Goal: Task Accomplishment & Management: Manage account settings

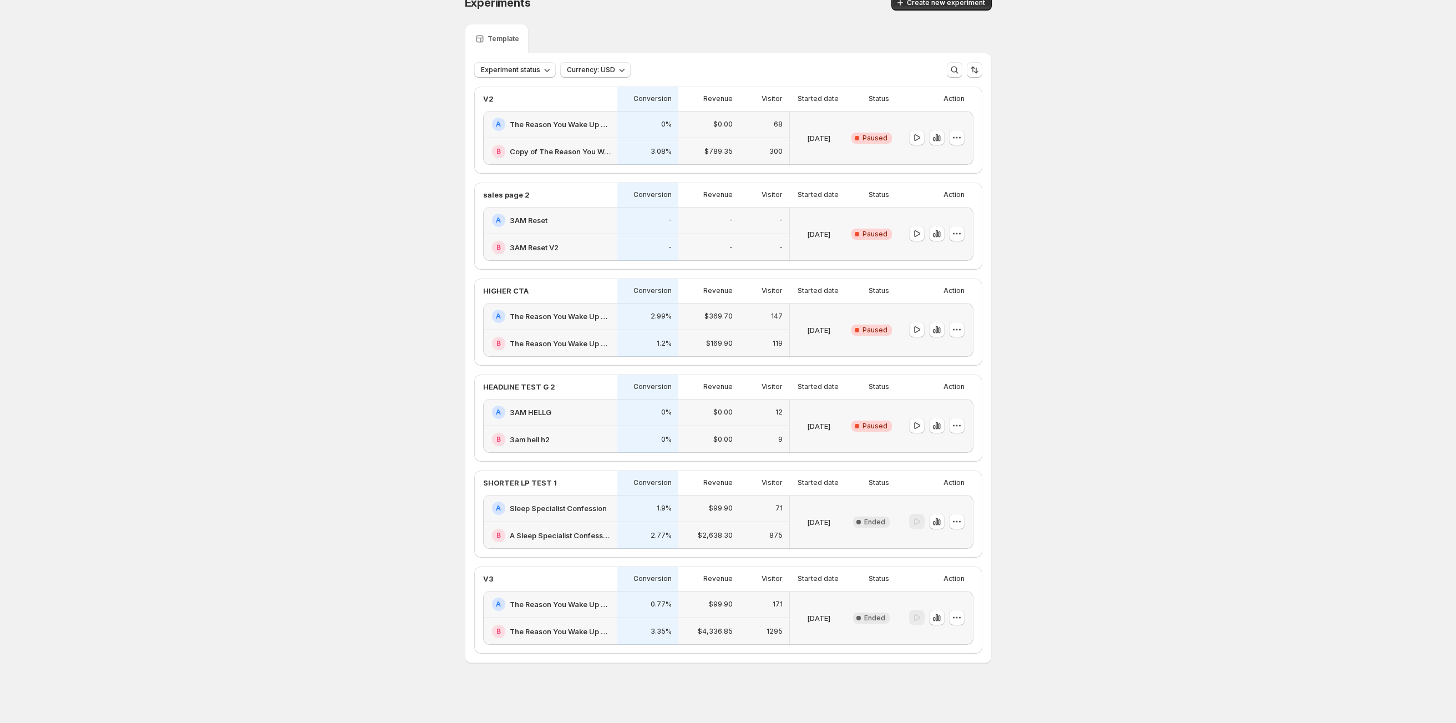
scroll to position [12, 0]
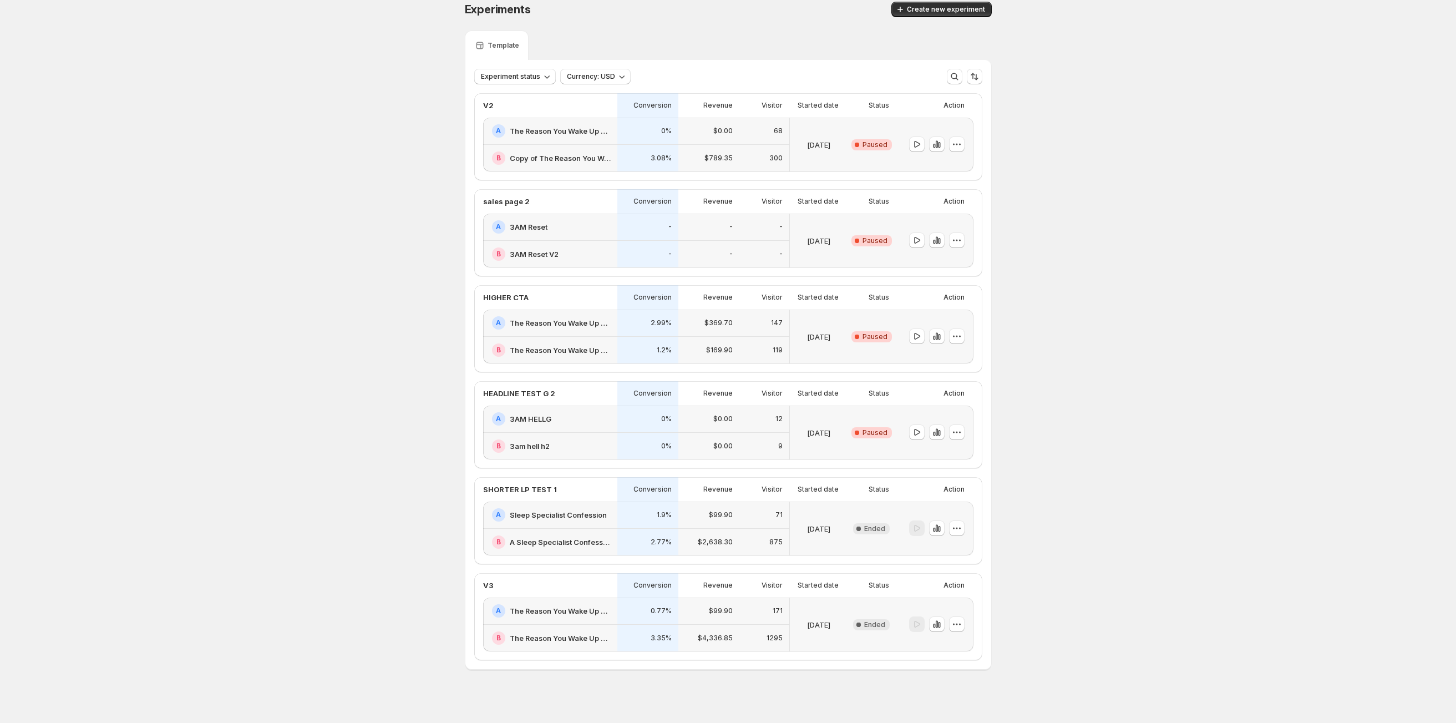
drag, startPoint x: 538, startPoint y: 451, endPoint x: 1301, endPoint y: 471, distance: 763.6
click at [1332, 472] on div "Experiments. This page is ready Experiments Create new experiment Template Expe…" at bounding box center [728, 358] width 1456 height 741
click at [539, 424] on h2 "3AM HELLG" at bounding box center [531, 418] width 42 height 11
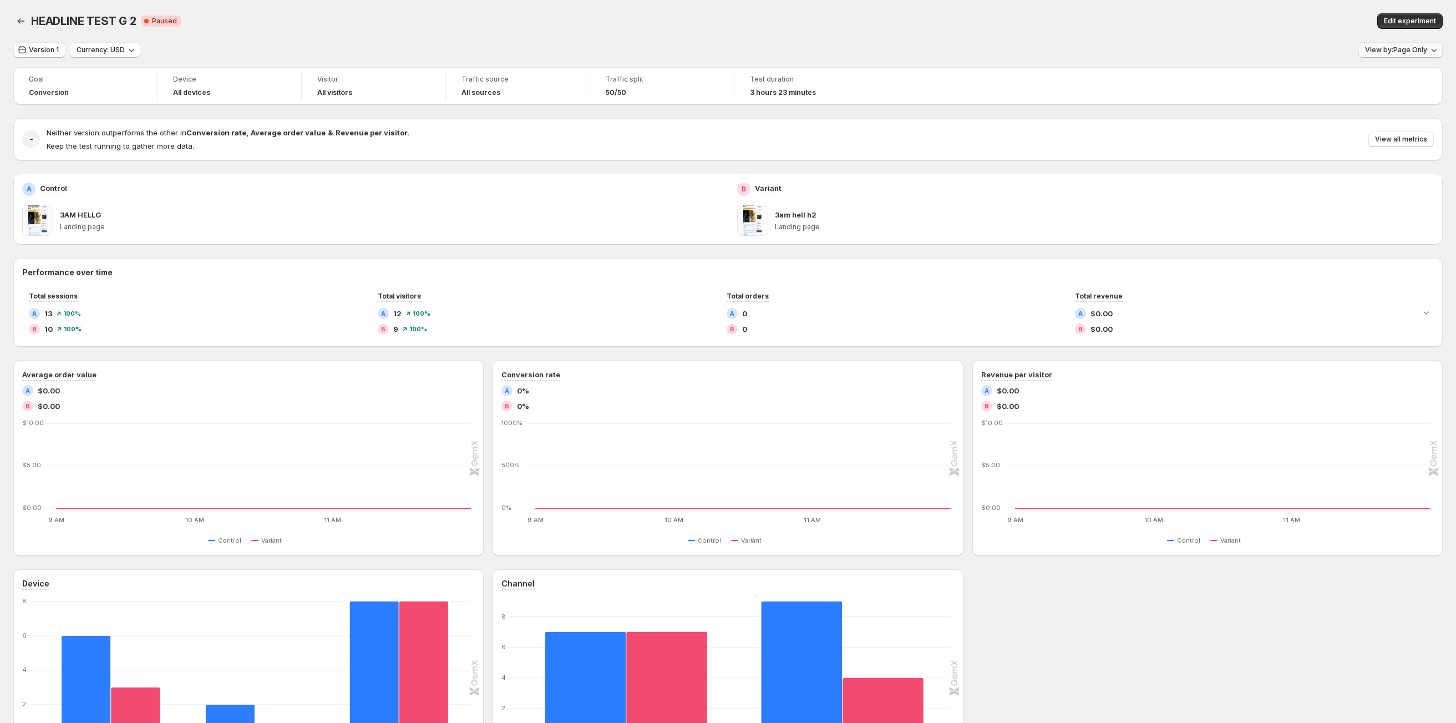
click at [1406, 46] on span "View by: Page Only" at bounding box center [1396, 49] width 62 height 9
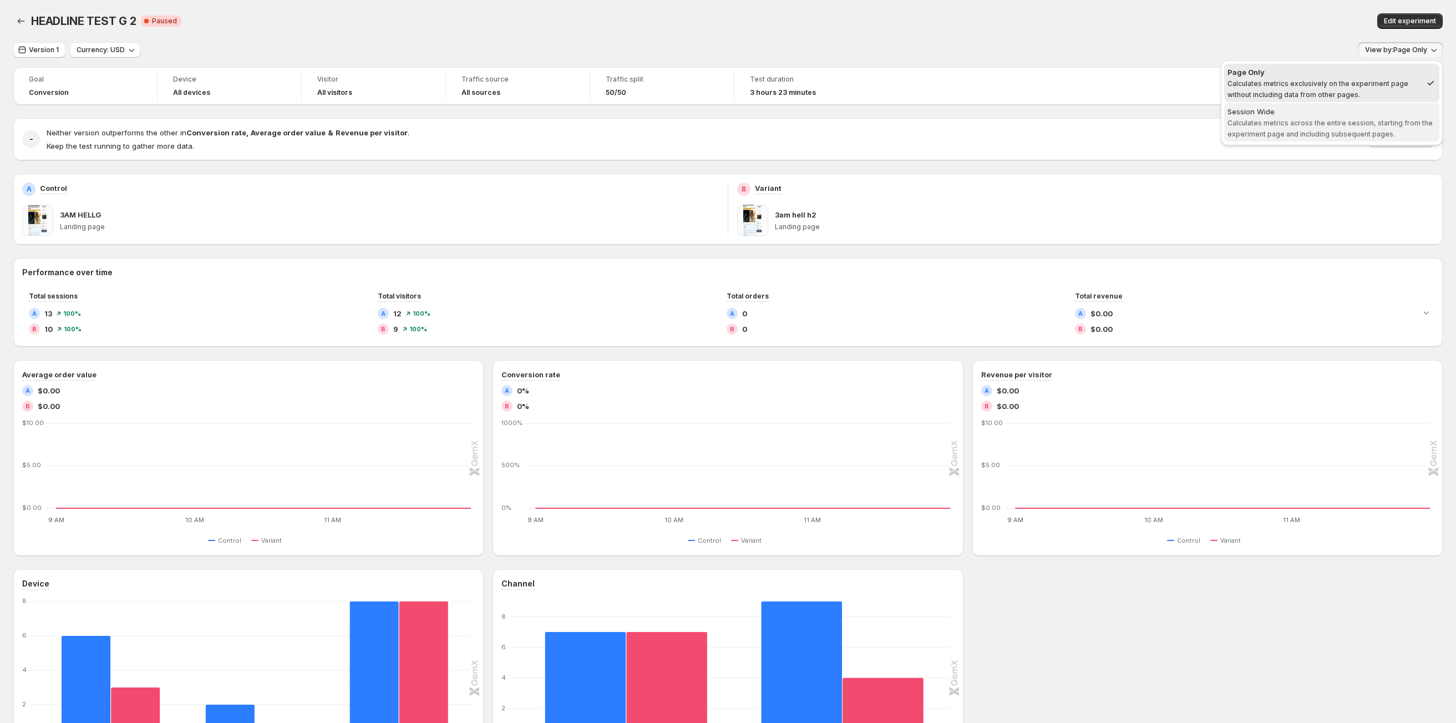
click at [1330, 135] on span "Calculates metrics across the entire session, starting from the experiment page…" at bounding box center [1330, 128] width 205 height 19
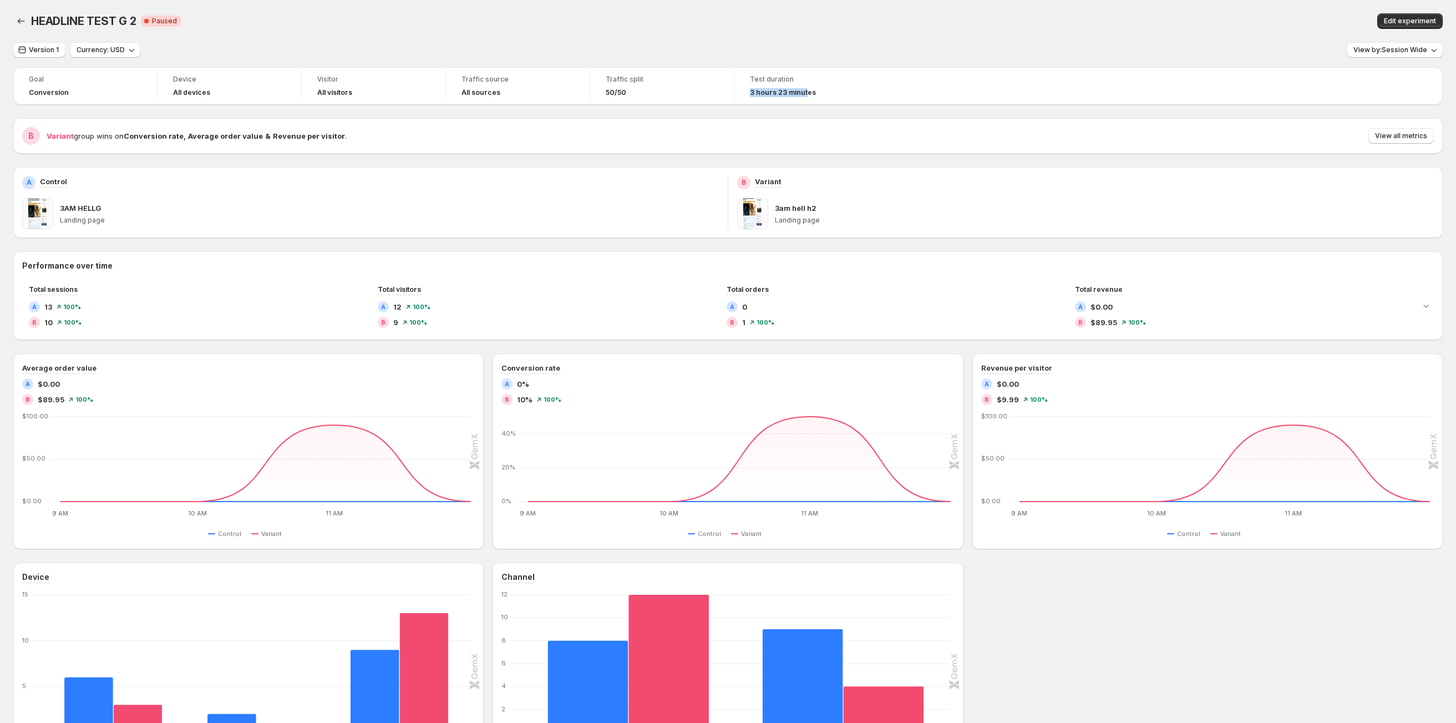
drag, startPoint x: 744, startPoint y: 97, endPoint x: 804, endPoint y: 101, distance: 60.1
click at [823, 88] on div "Test duration 3 hours 23 minutes" at bounding box center [806, 86] width 131 height 29
click at [21, 16] on icon "Back" at bounding box center [21, 21] width 11 height 11
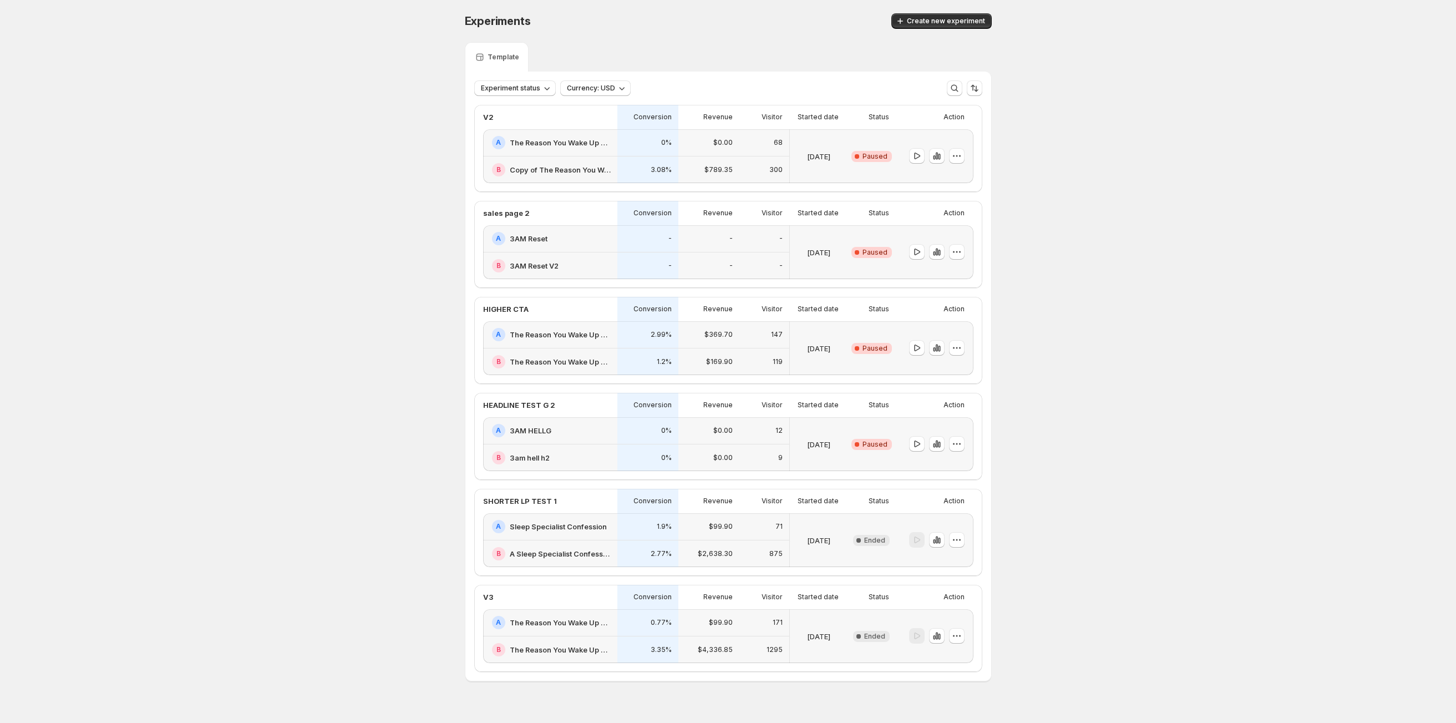
click at [558, 143] on h2 "The Reason You Wake Up At 3AM" at bounding box center [560, 142] width 101 height 11
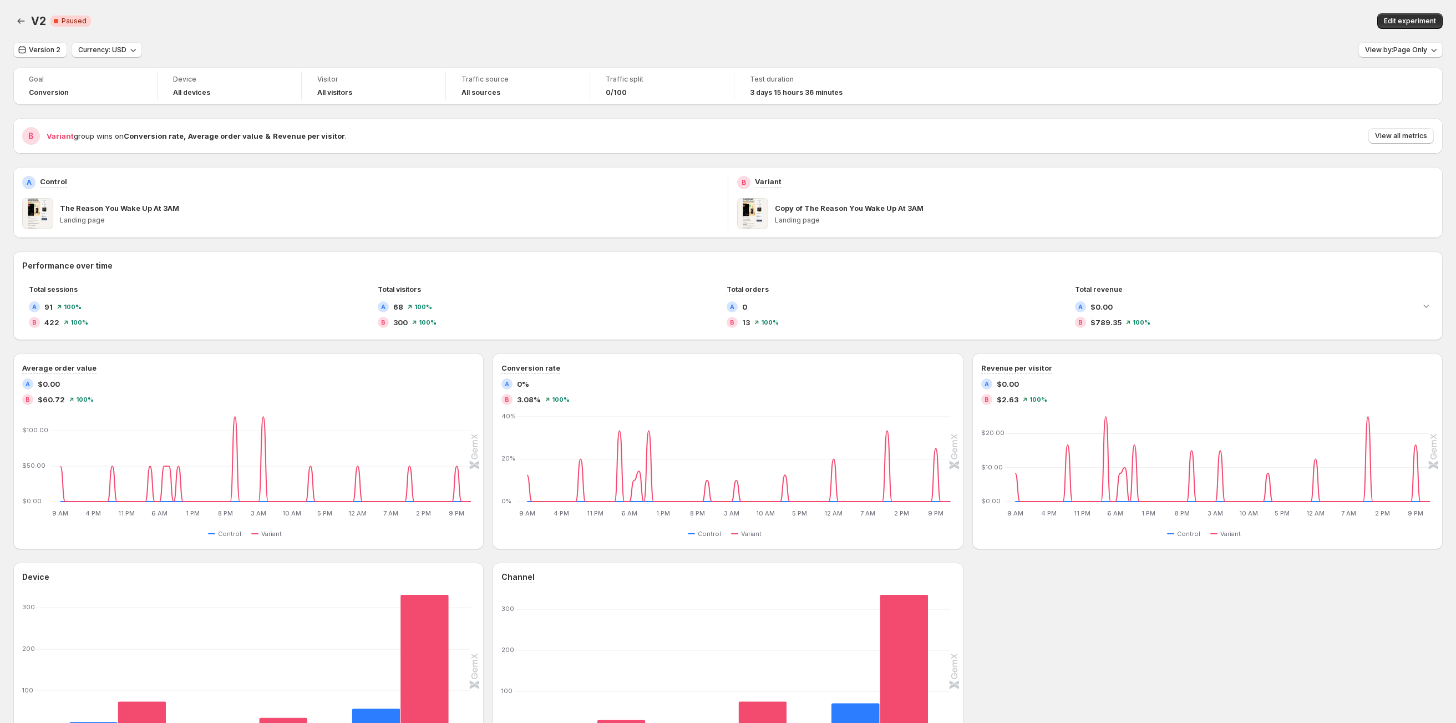
drag, startPoint x: 748, startPoint y: 96, endPoint x: 863, endPoint y: 126, distance: 118.8
click at [1388, 44] on button "View by: Page Only" at bounding box center [1401, 50] width 84 height 16
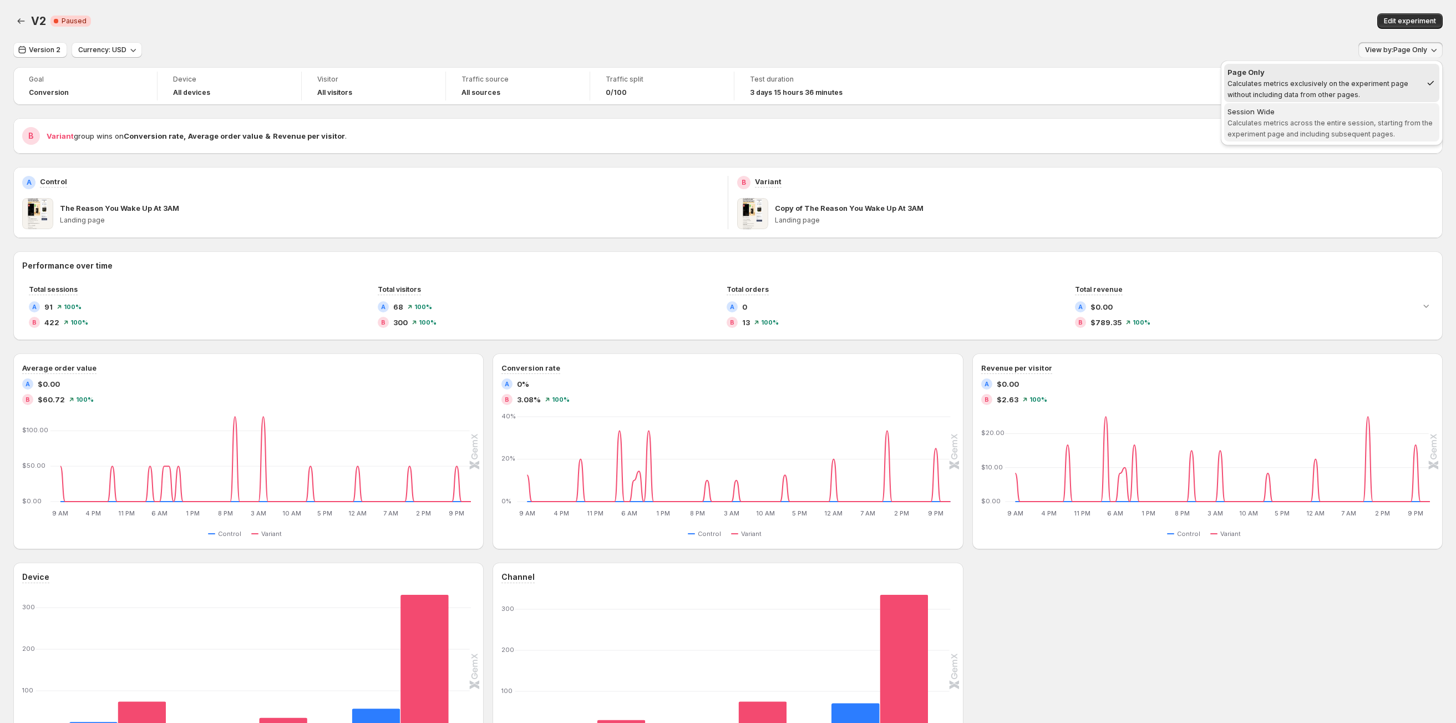
click at [1362, 133] on span "Calculates metrics across the entire session, starting from the experiment page…" at bounding box center [1330, 128] width 205 height 19
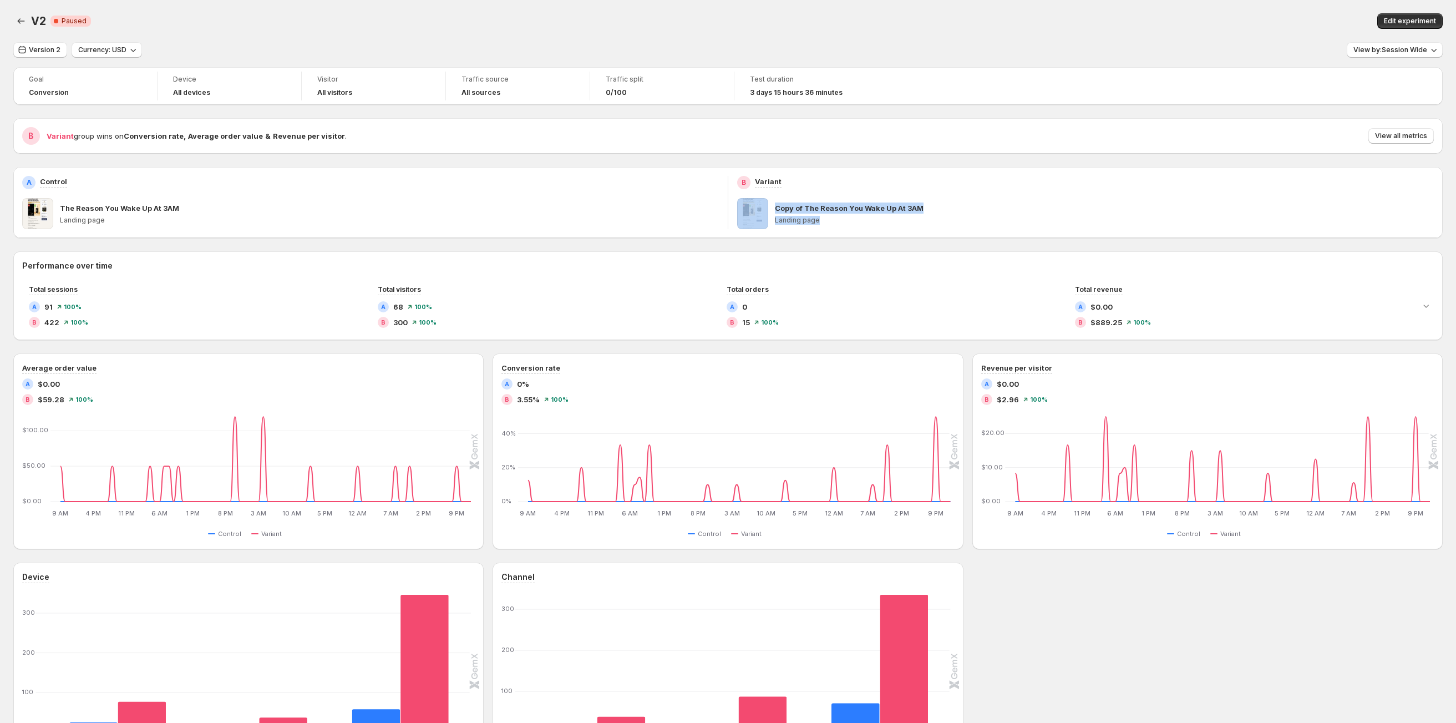
drag, startPoint x: 844, startPoint y: 218, endPoint x: 774, endPoint y: 223, distance: 70.1
click at [774, 223] on div "Copy of The Reason You Wake Up At 3AM Landing page" at bounding box center [1085, 213] width 697 height 31
drag, startPoint x: 132, startPoint y: 223, endPoint x: 57, endPoint y: 211, distance: 76.3
click at [57, 211] on div "The Reason You Wake Up At 3AM Landing page" at bounding box center [370, 213] width 697 height 31
click at [87, 214] on p "The Reason You Wake Up At 3AM" at bounding box center [119, 207] width 119 height 11
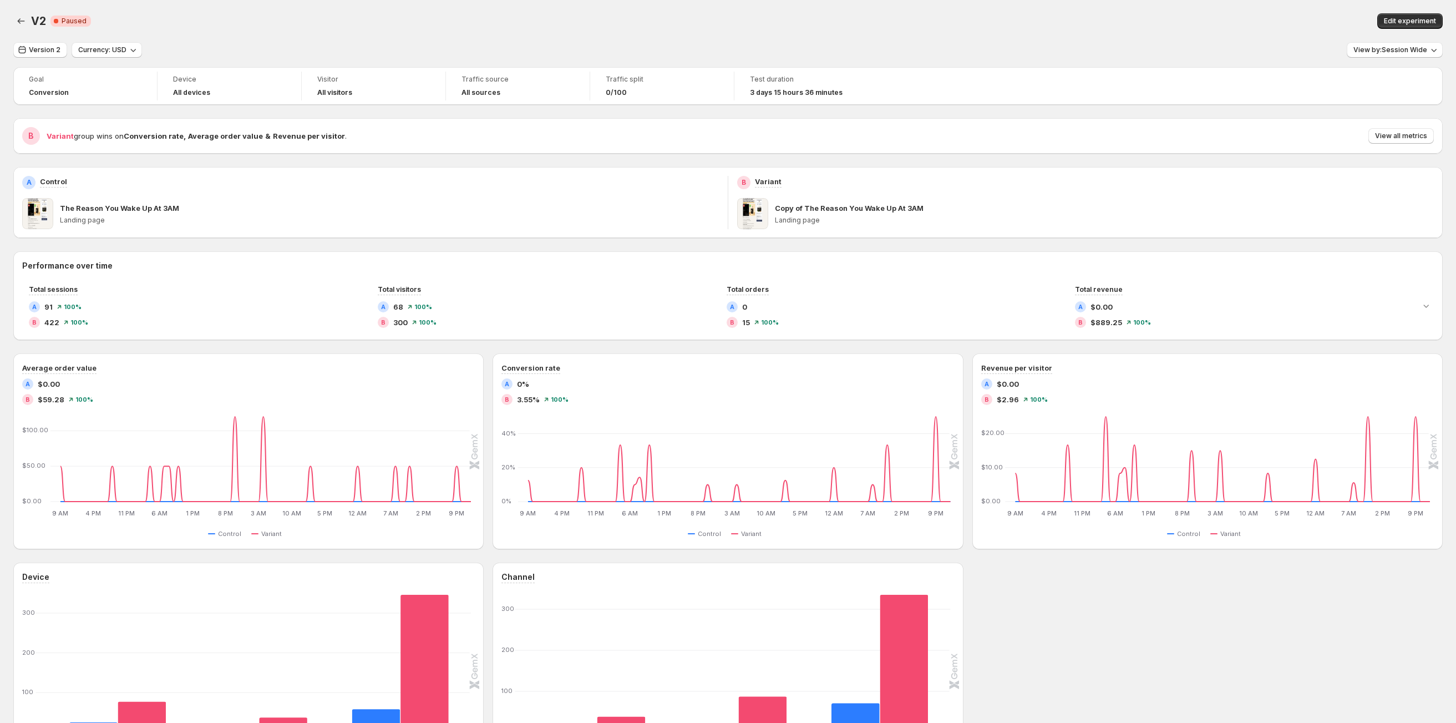
click at [87, 221] on p "Landing page" at bounding box center [389, 220] width 659 height 9
click at [68, 213] on p "The Reason You Wake Up At 3AM" at bounding box center [119, 207] width 119 height 11
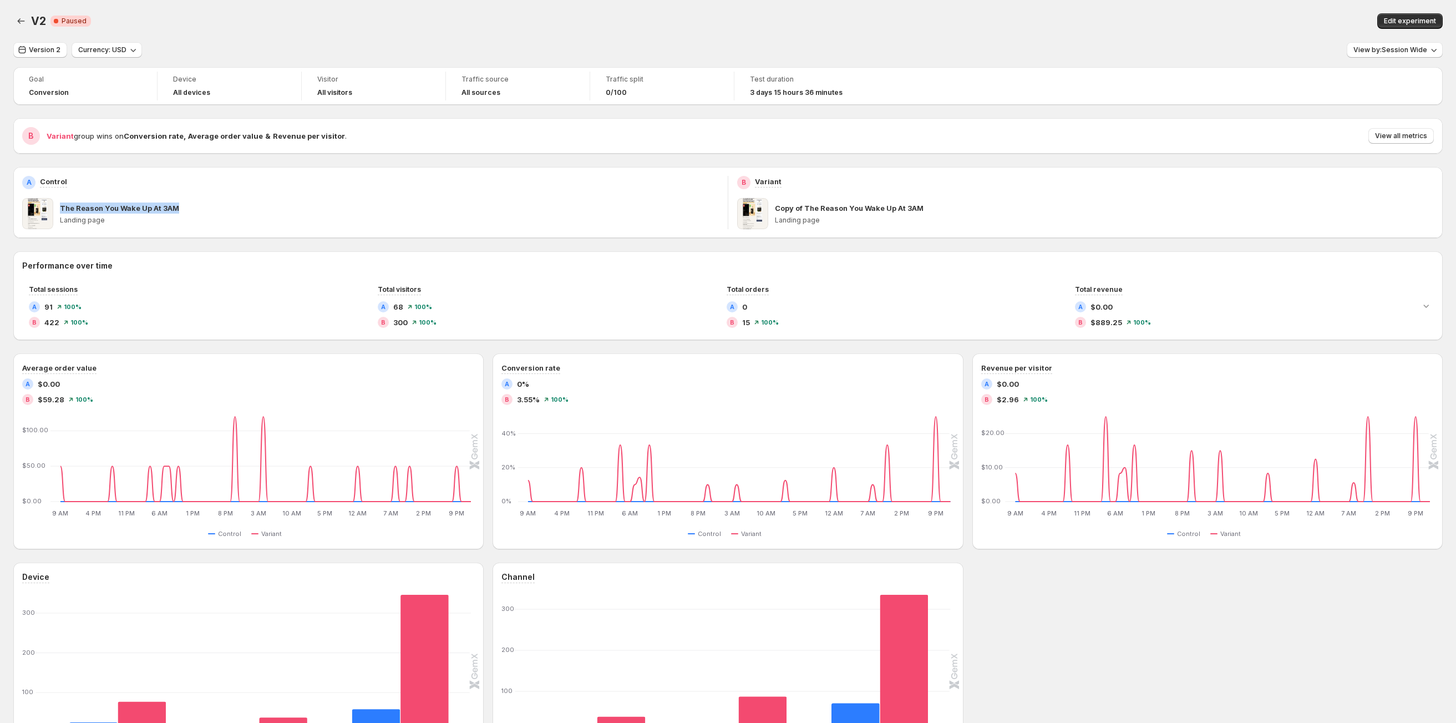
click at [68, 213] on p "The Reason You Wake Up At 3AM" at bounding box center [119, 207] width 119 height 11
click at [73, 216] on p "Landing page" at bounding box center [389, 220] width 659 height 9
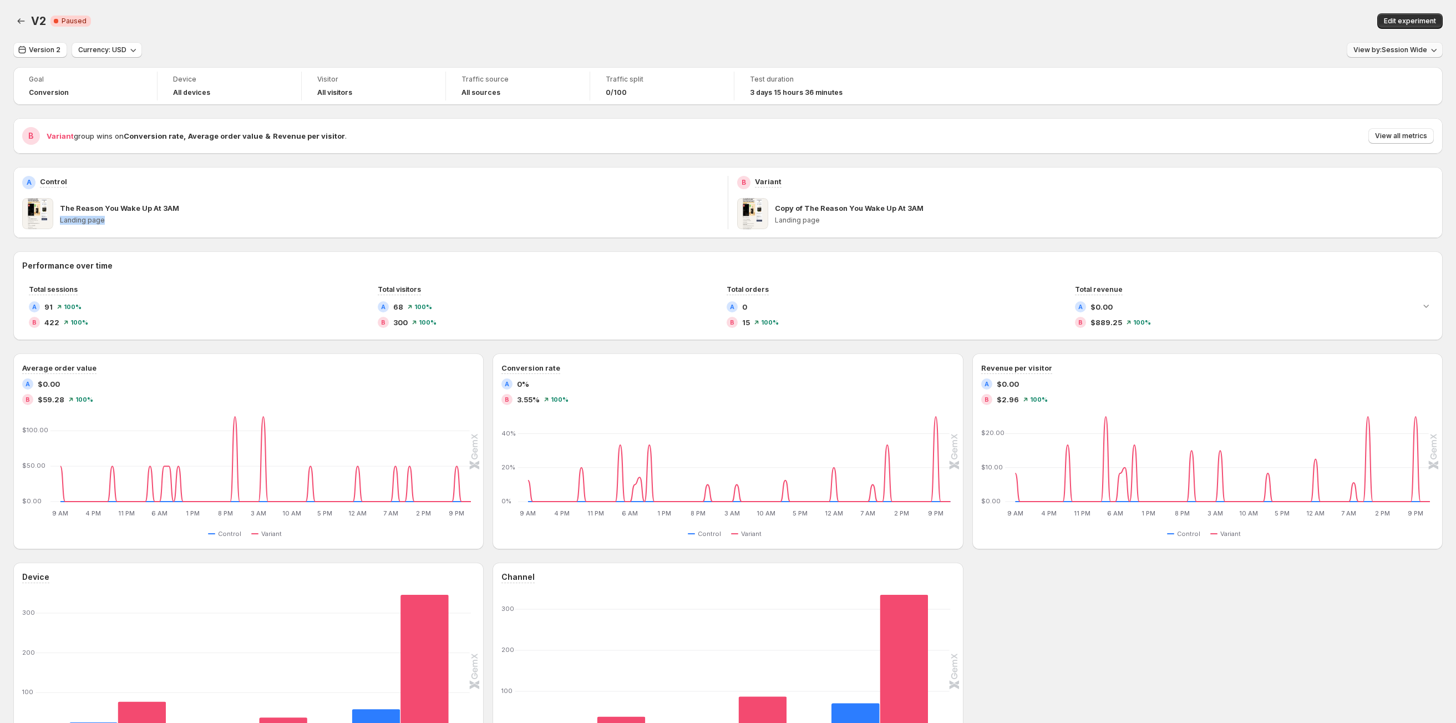
click at [1400, 48] on span "View by: Session Wide" at bounding box center [1391, 49] width 74 height 9
drag, startPoint x: 1400, startPoint y: 48, endPoint x: 1296, endPoint y: 140, distance: 138.3
click at [1297, 143] on div "V2. This page is ready V2 Critical Complete Paused Edit experiment Version 2 Cu…" at bounding box center [728, 420] width 1456 height 840
click at [1413, 16] on button "Edit experiment" at bounding box center [1409, 21] width 65 height 16
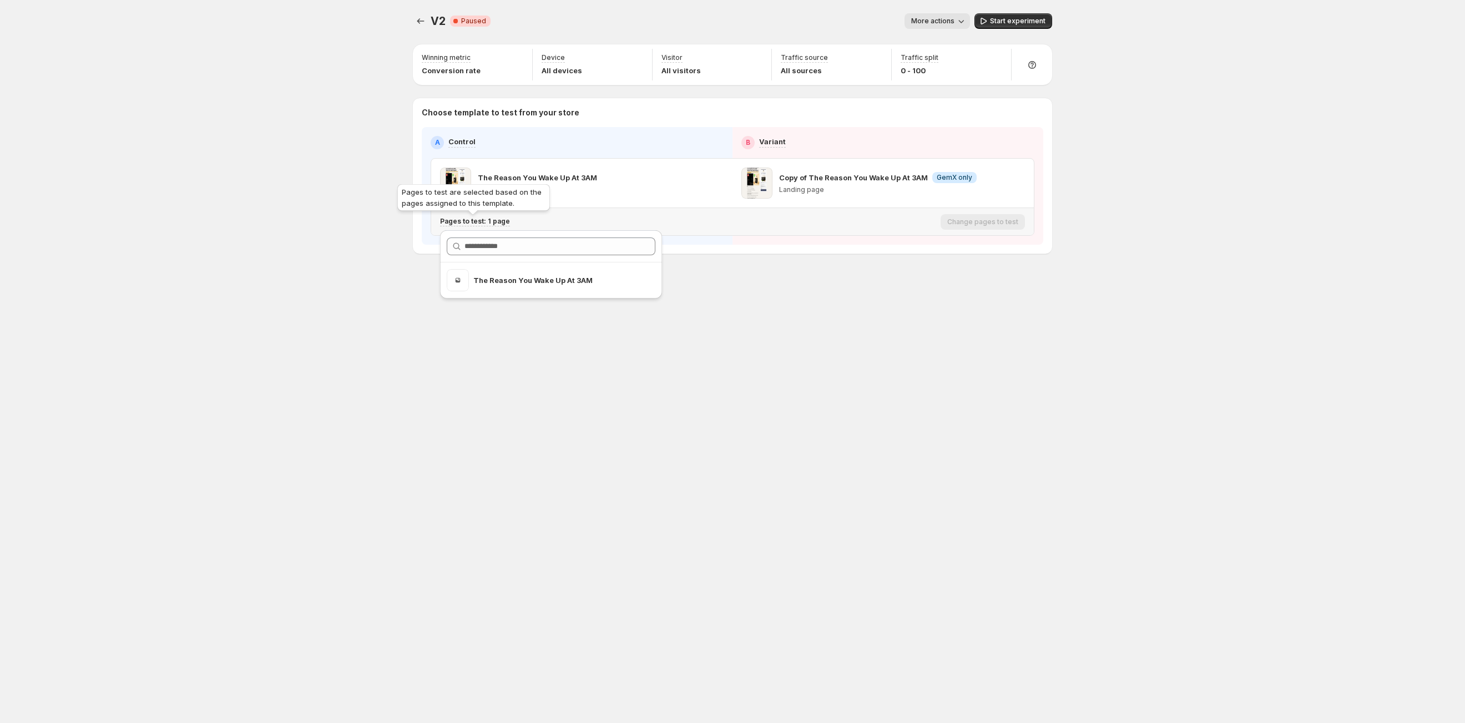
click at [484, 225] on p "Pages to test: 1 page" at bounding box center [475, 221] width 70 height 9
click at [488, 228] on div "Pages to test: 1 page" at bounding box center [688, 221] width 496 height 18
click at [498, 221] on p "Pages to test: 1 page" at bounding box center [475, 221] width 70 height 9
click at [635, 282] on icon "Search for and select a customer segment" at bounding box center [632, 280] width 8 height 7
click at [832, 376] on div "V2. This page is ready V2 Critical Complete Paused More actions More actions Mo…" at bounding box center [732, 361] width 666 height 723
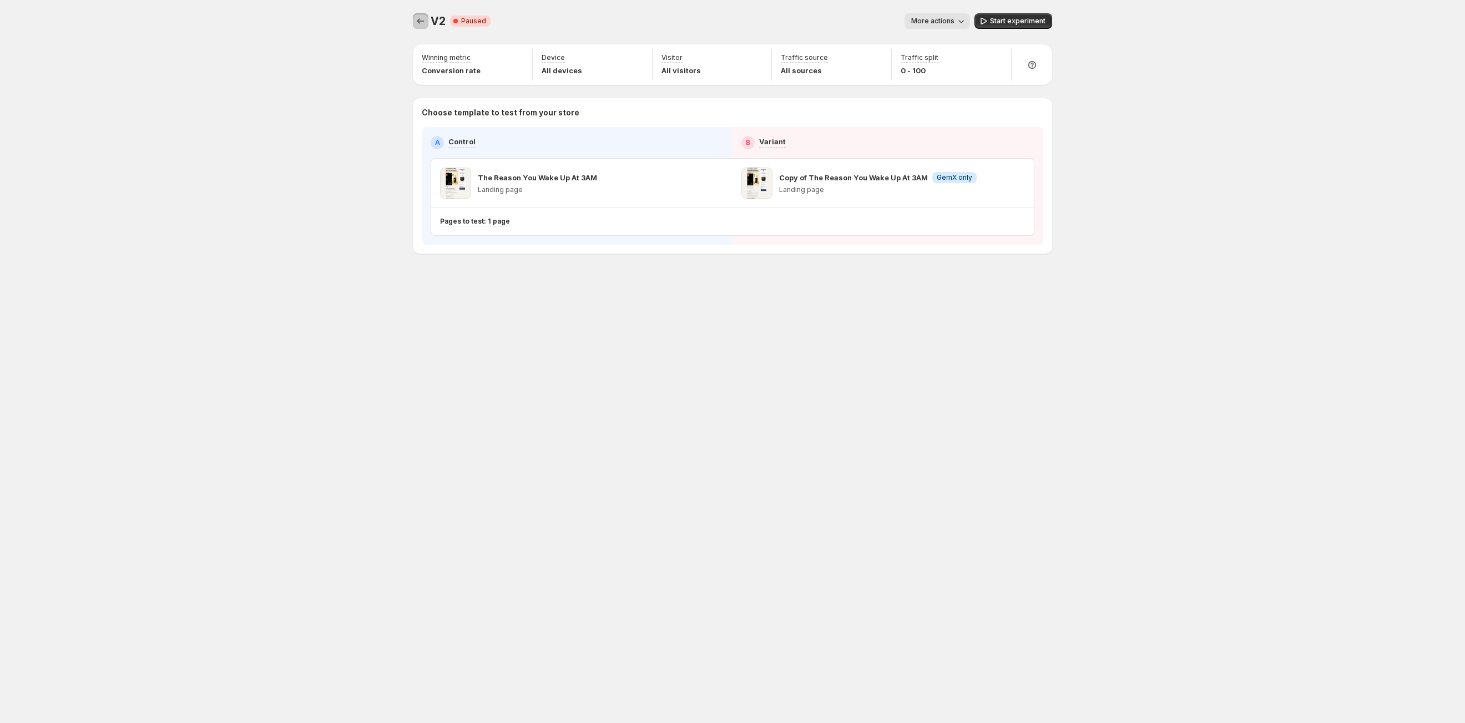
click at [419, 17] on icon "Experiments" at bounding box center [420, 21] width 11 height 11
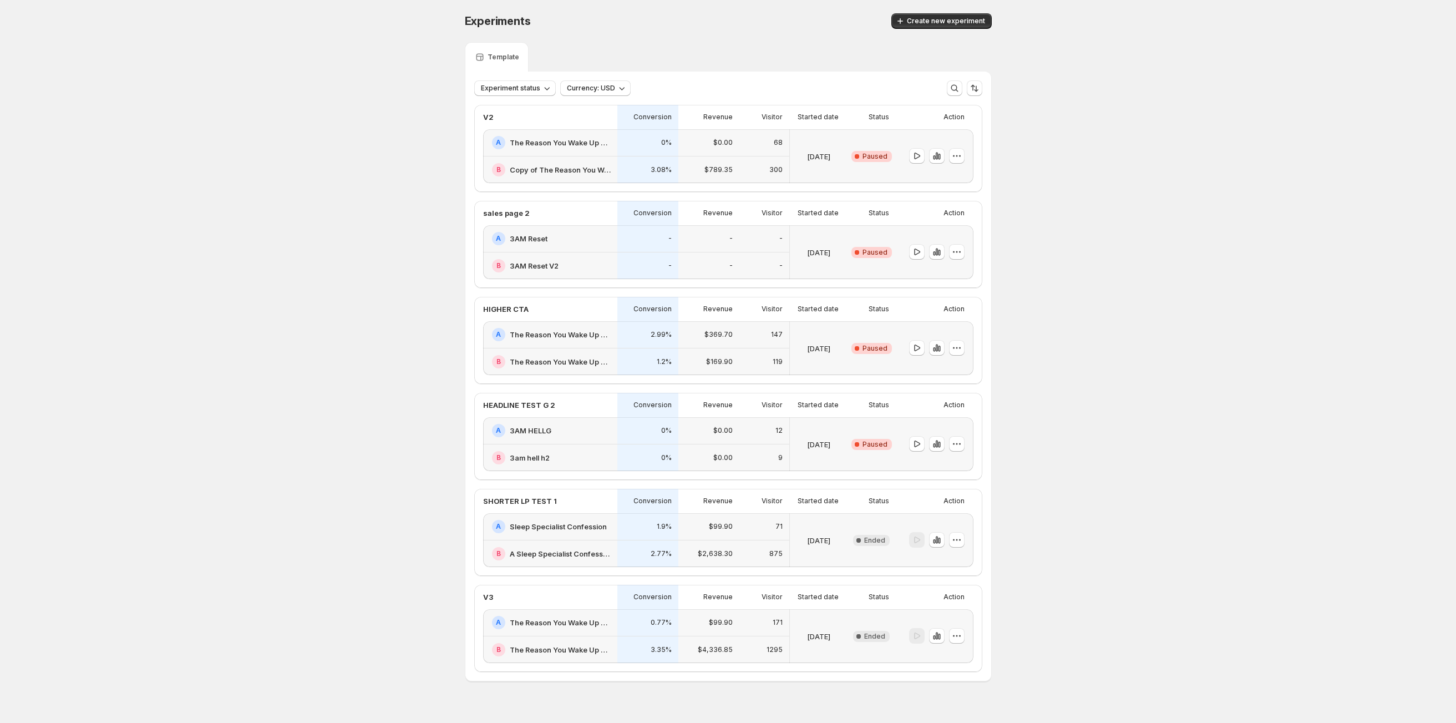
click at [580, 150] on div "A The Reason You Wake Up At 3AM" at bounding box center [550, 142] width 134 height 27
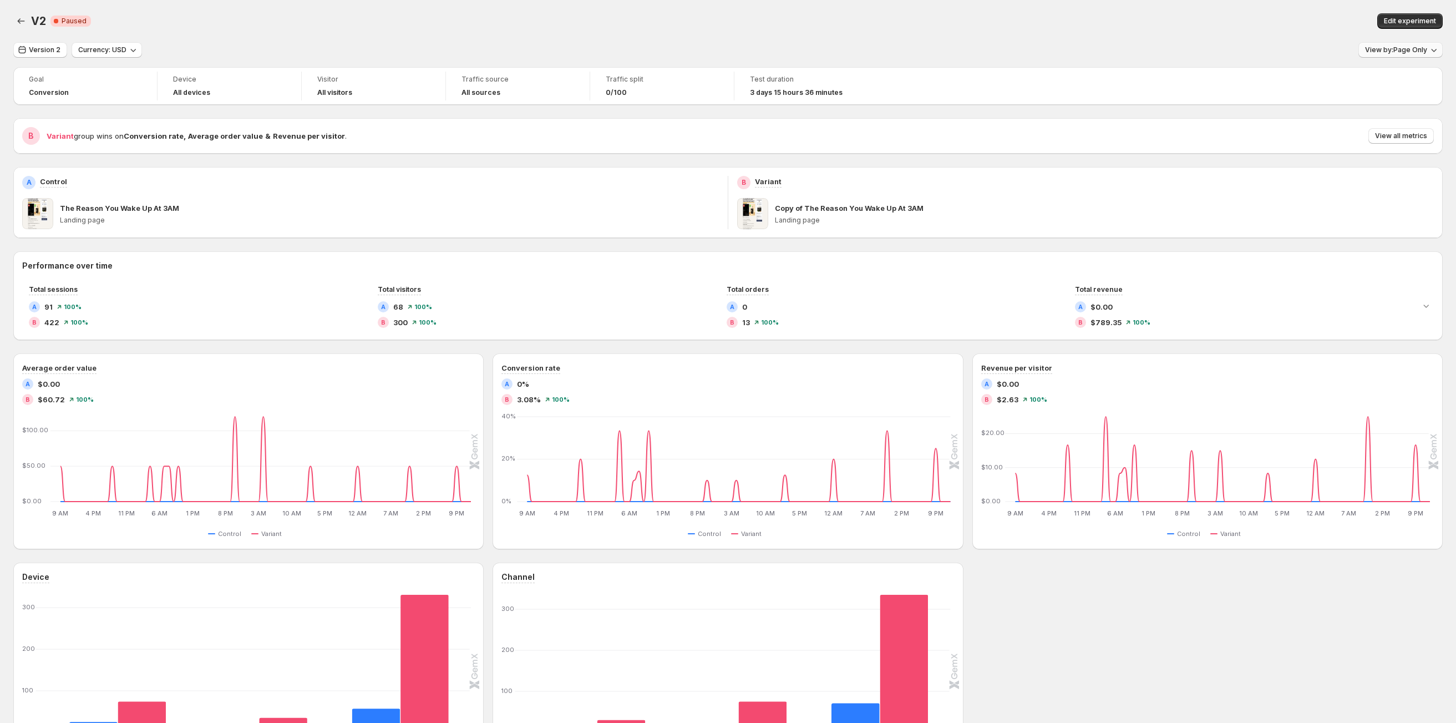
click at [1418, 51] on span "View by: Page Only" at bounding box center [1396, 49] width 62 height 9
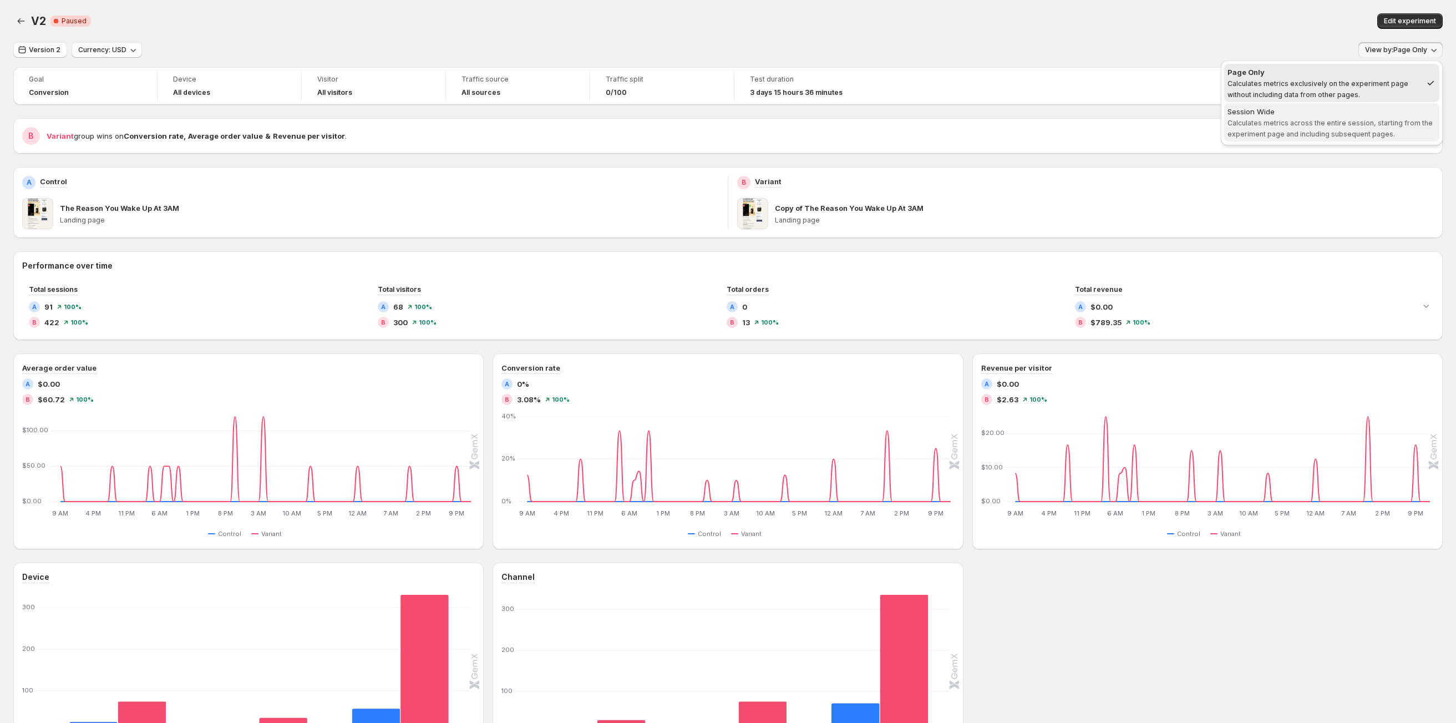
click at [1360, 124] on span "Calculates metrics across the entire session, starting from the experiment page…" at bounding box center [1330, 128] width 205 height 19
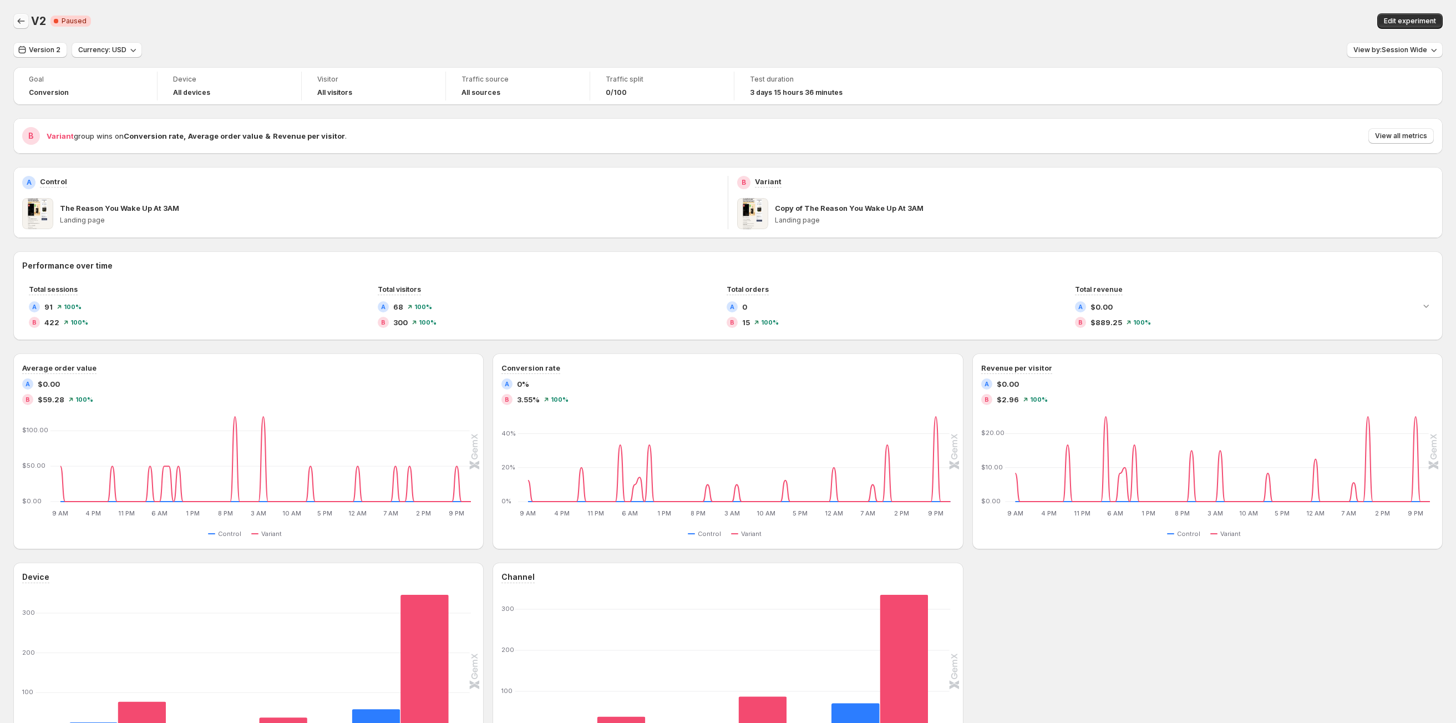
click at [21, 18] on icon "Back" at bounding box center [21, 21] width 11 height 11
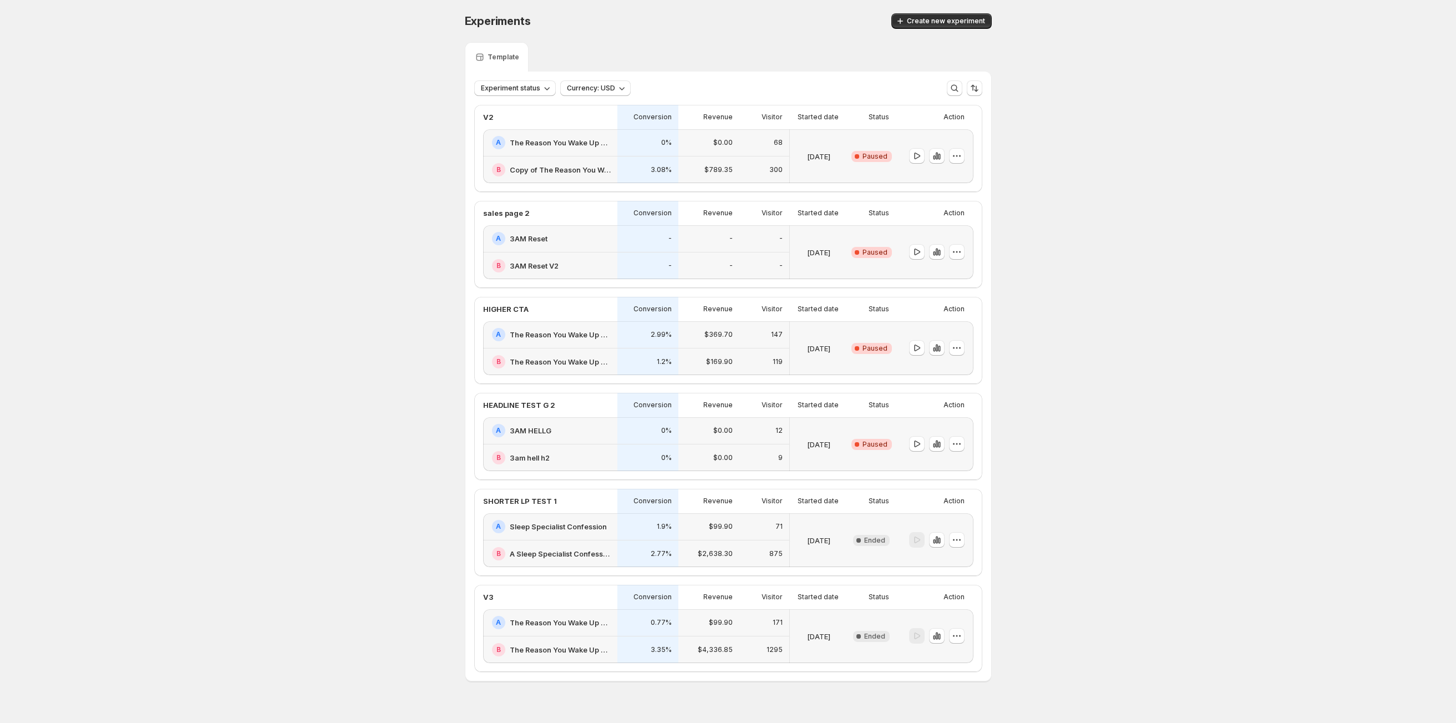
click at [528, 244] on h2 "3AM Reset" at bounding box center [529, 238] width 38 height 11
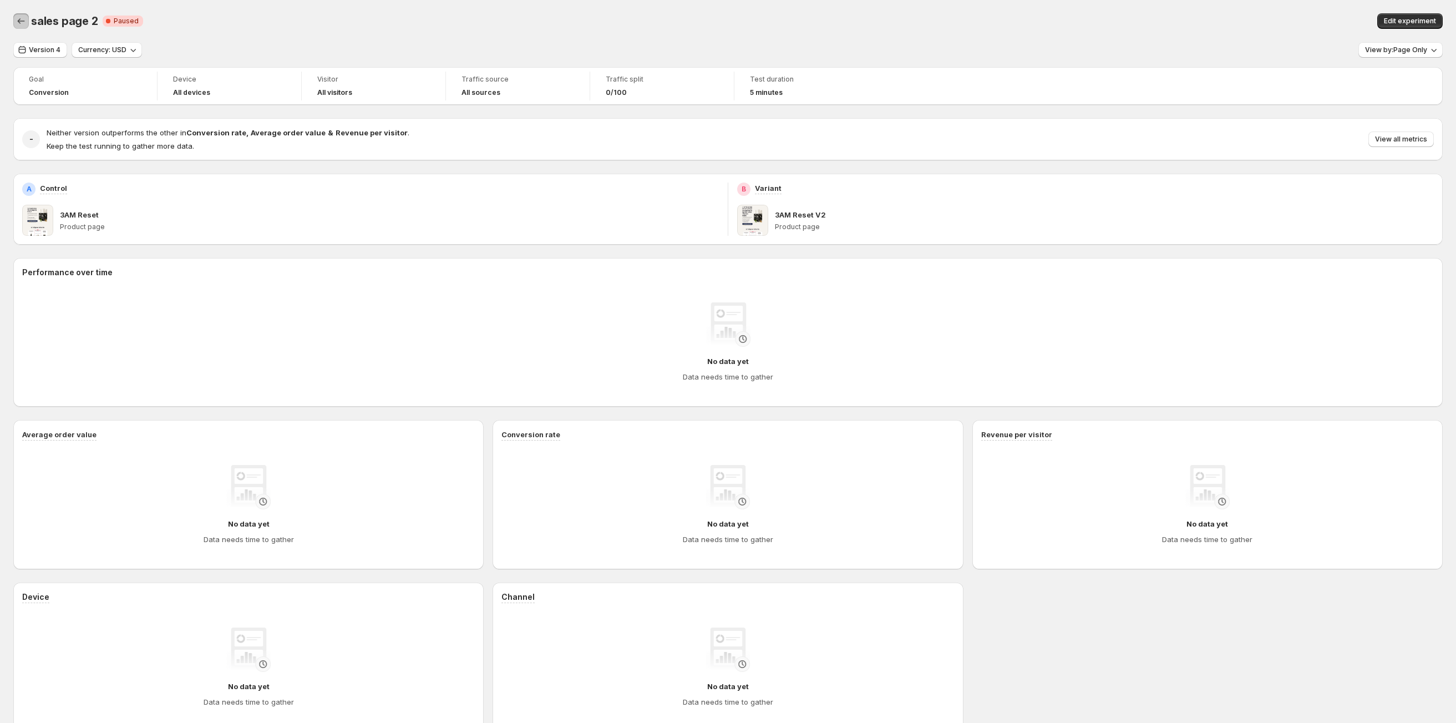
click at [20, 17] on icon "Back" at bounding box center [21, 21] width 11 height 11
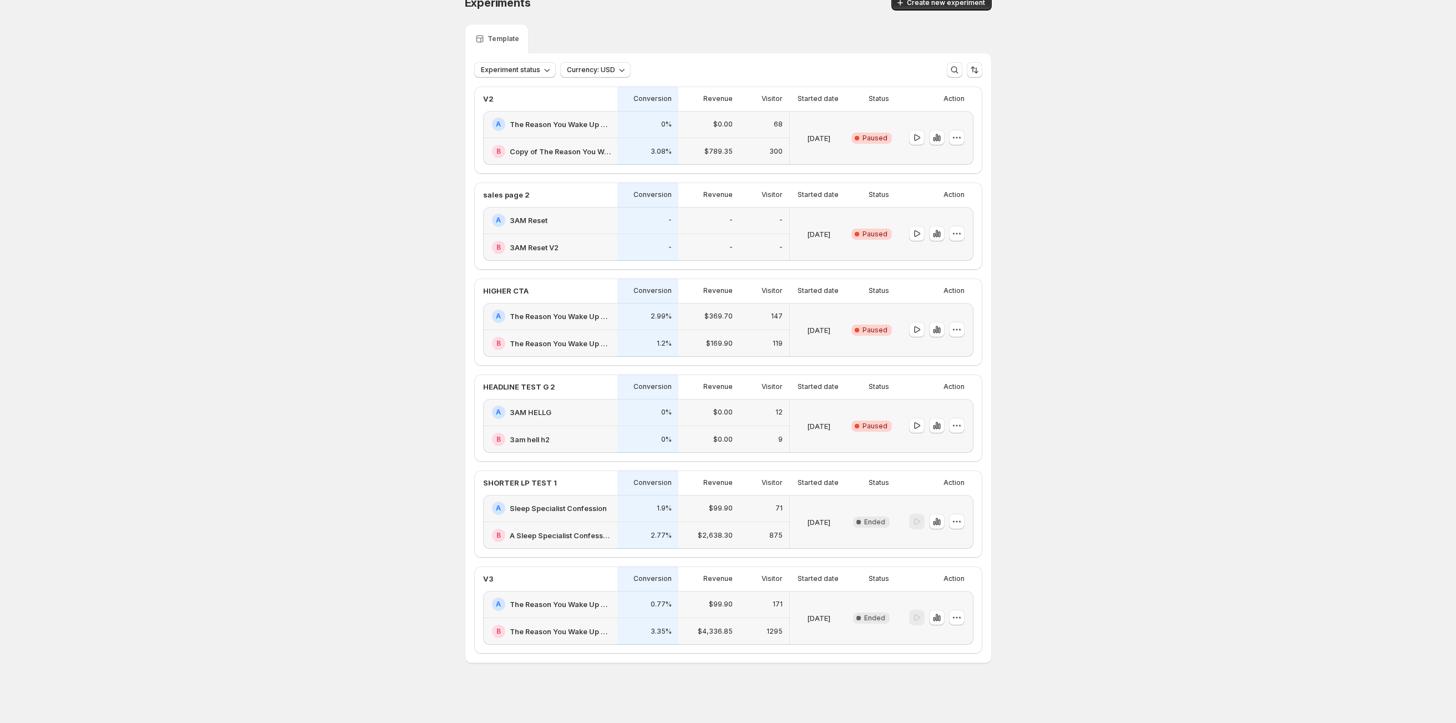
scroll to position [83, 0]
click at [546, 381] on p "HEADLINE TEST G 2" at bounding box center [519, 386] width 72 height 11
click at [540, 407] on h2 "3AM HELLG" at bounding box center [531, 412] width 42 height 11
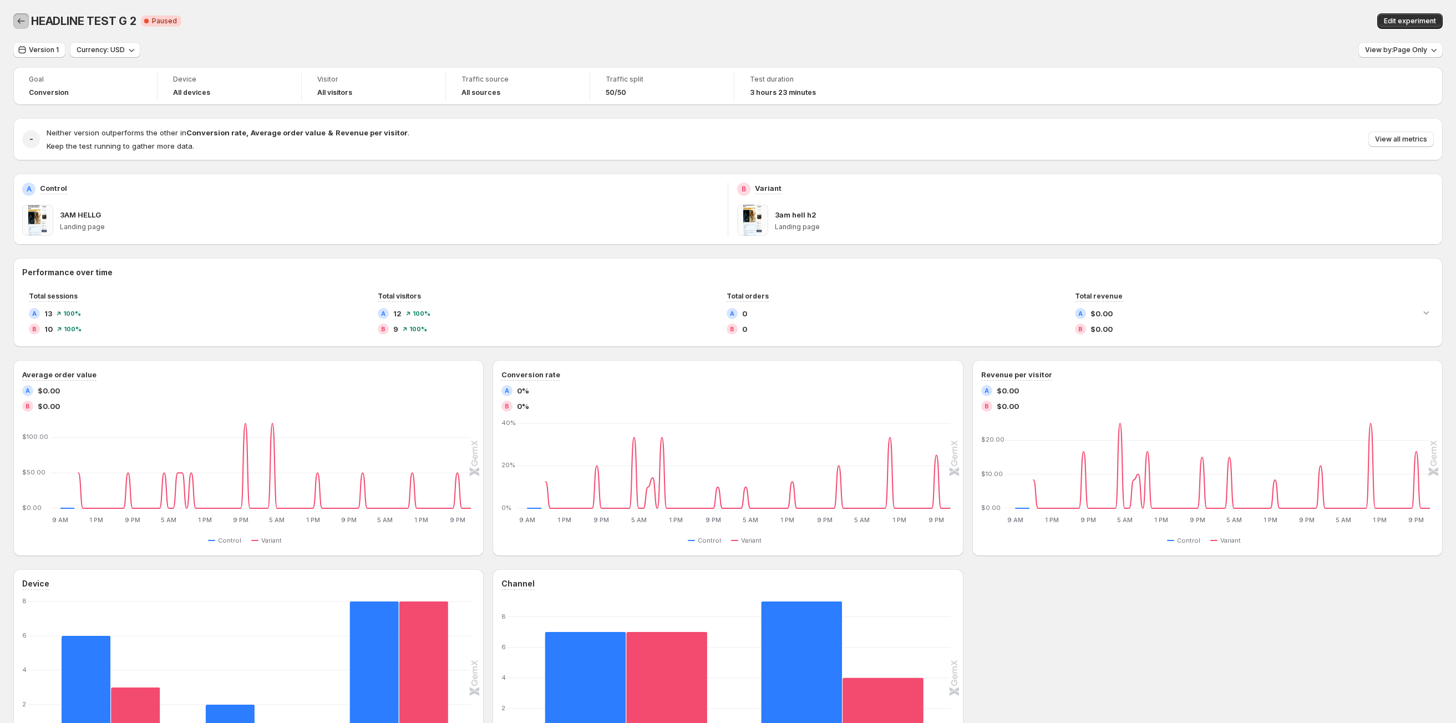
click at [18, 16] on icon "Back" at bounding box center [21, 21] width 11 height 11
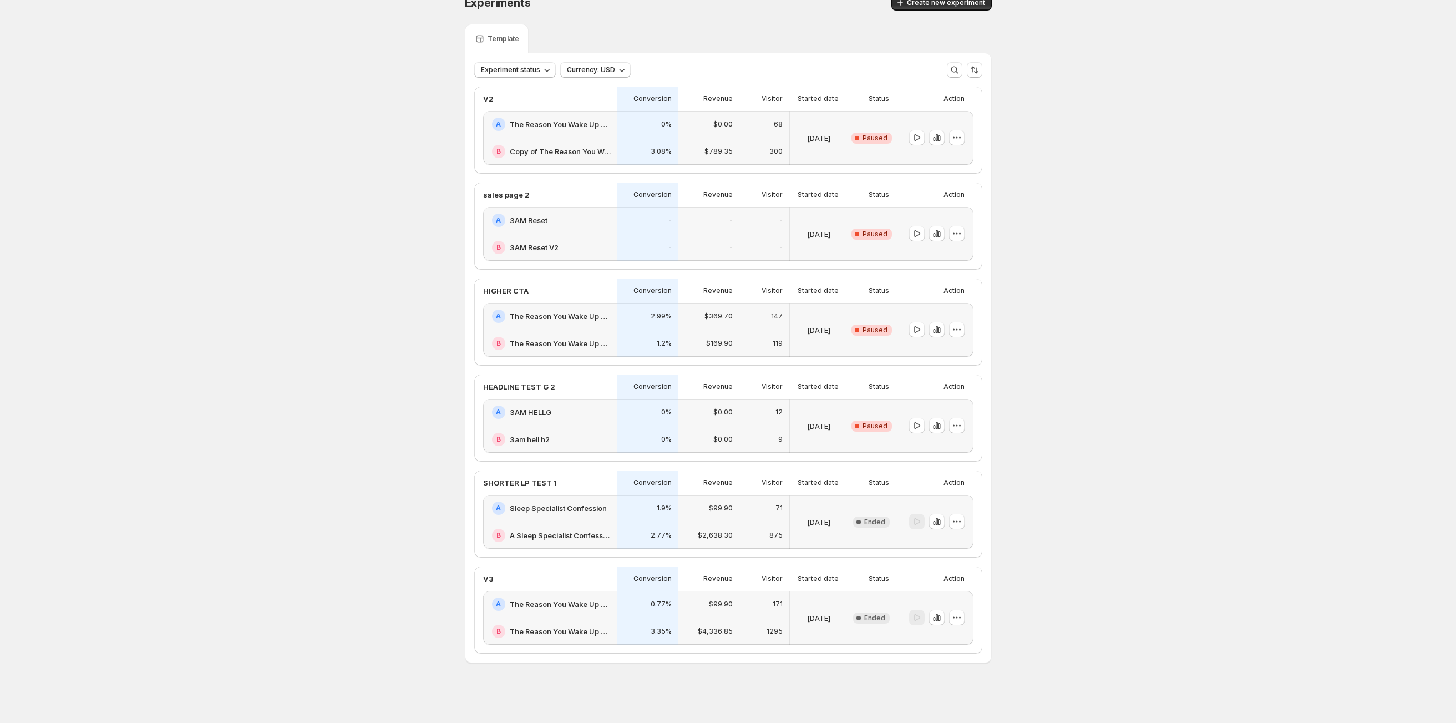
scroll to position [83, 0]
click at [551, 599] on h2 "The Reason You Wake Up at 3AM w" at bounding box center [560, 604] width 101 height 11
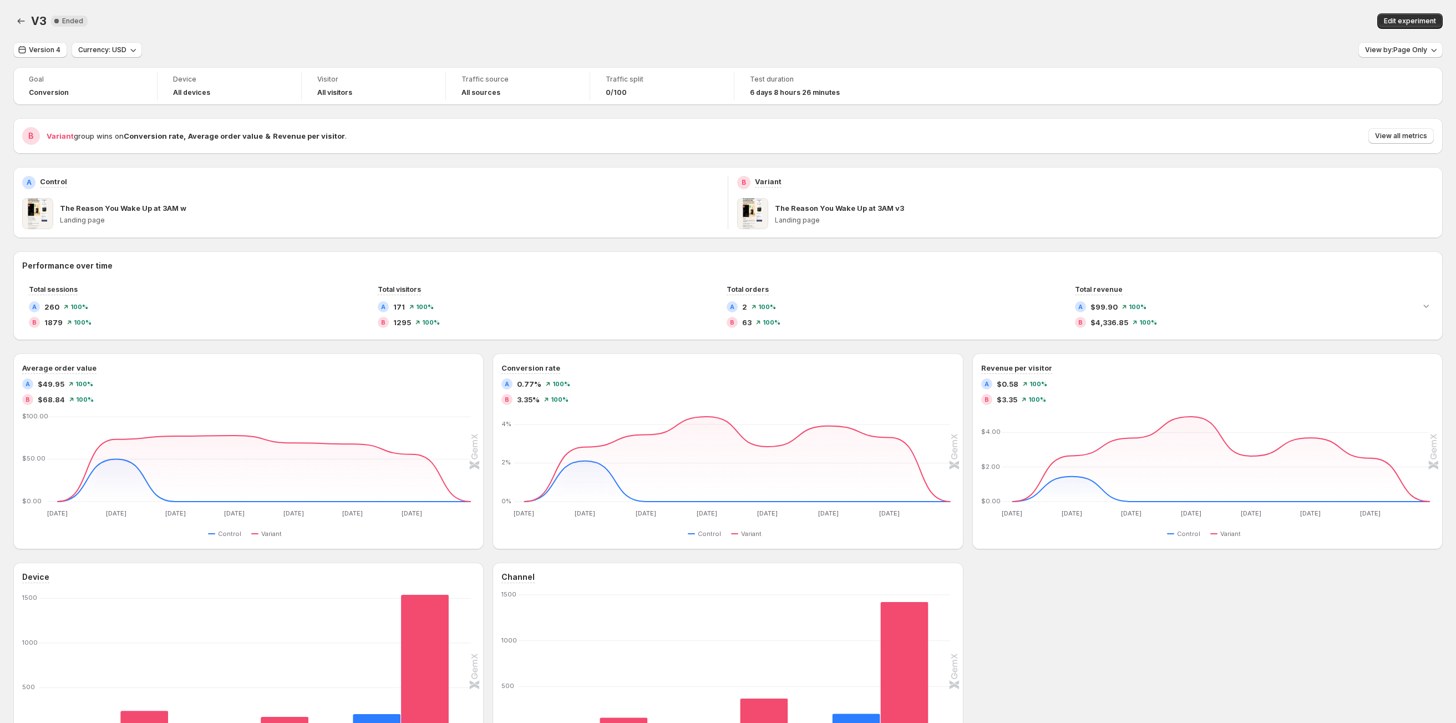
click at [646, 63] on div "Version 4 Currency: USD View by: Page Only Goal Conversion Device All devices V…" at bounding box center [728, 411] width 1430 height 738
drag, startPoint x: 584, startPoint y: 62, endPoint x: 663, endPoint y: 93, distance: 84.9
click at [661, 105] on div "Version 4 Currency: USD View by: Page Only Goal Conversion Device All devices V…" at bounding box center [728, 411] width 1430 height 738
drag, startPoint x: 676, startPoint y: 42, endPoint x: 677, endPoint y: 48, distance: 6.7
click at [677, 48] on div "V3. This page is ready V3 New Complete Ended Edit experiment Version 4 Currency…" at bounding box center [728, 420] width 1456 height 840
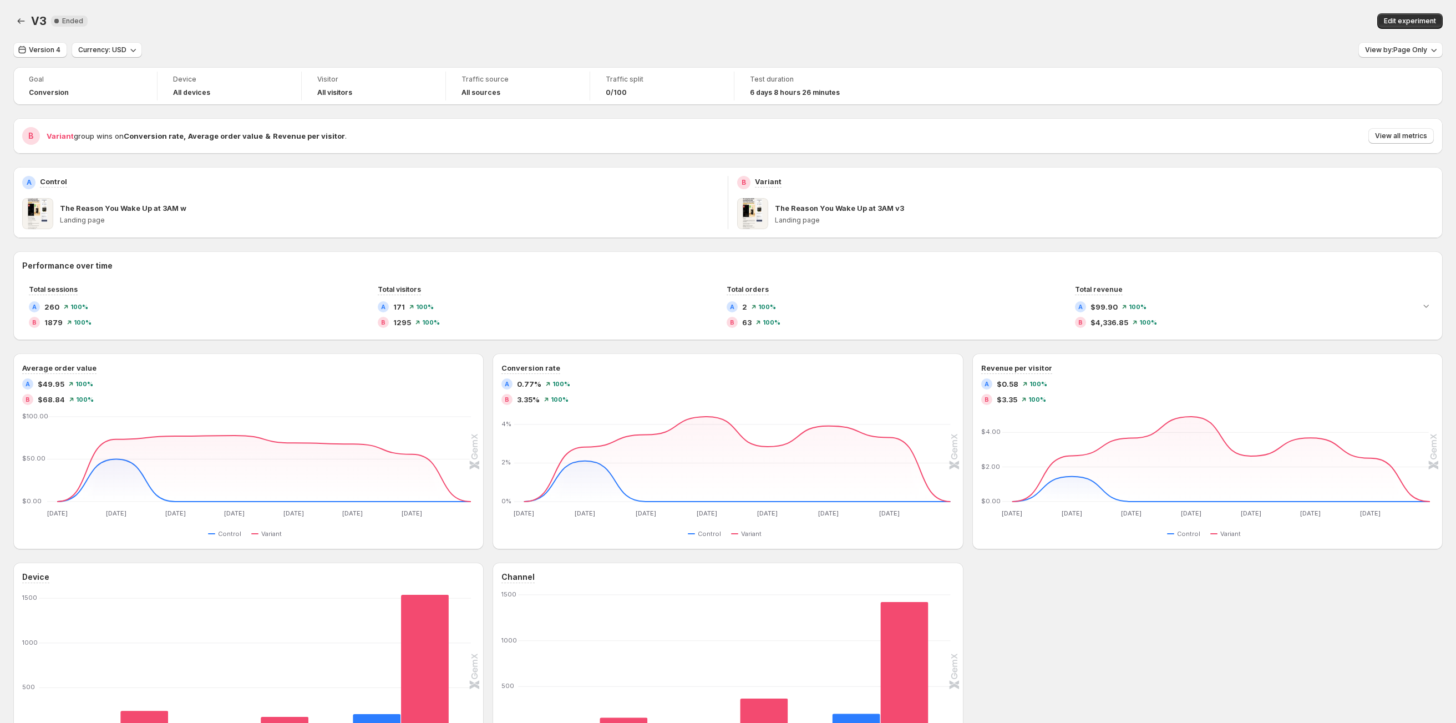
click at [625, 93] on div "0/100" at bounding box center [662, 92] width 113 height 9
click at [28, 23] on button "Back" at bounding box center [21, 21] width 16 height 16
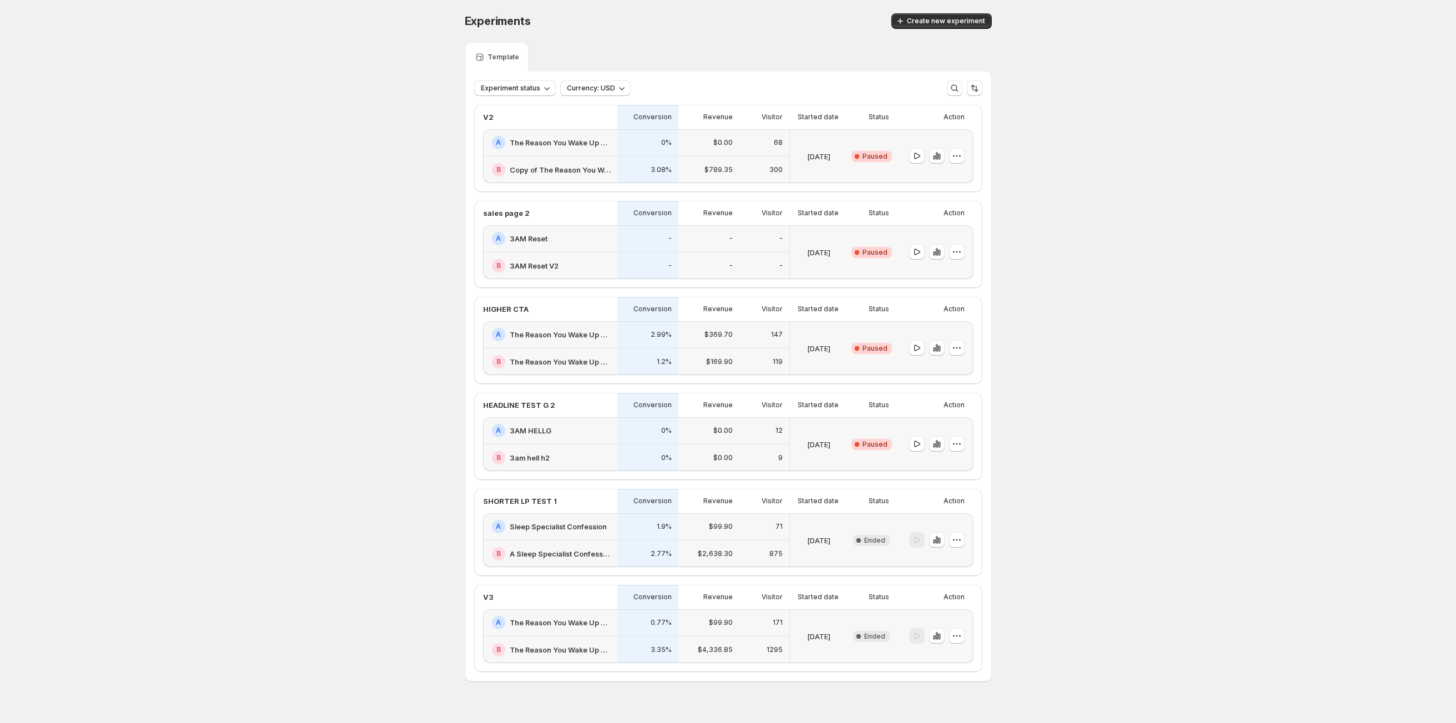
click at [551, 340] on h2 "The Reason You Wake Up at 3AM v3" at bounding box center [560, 334] width 101 height 11
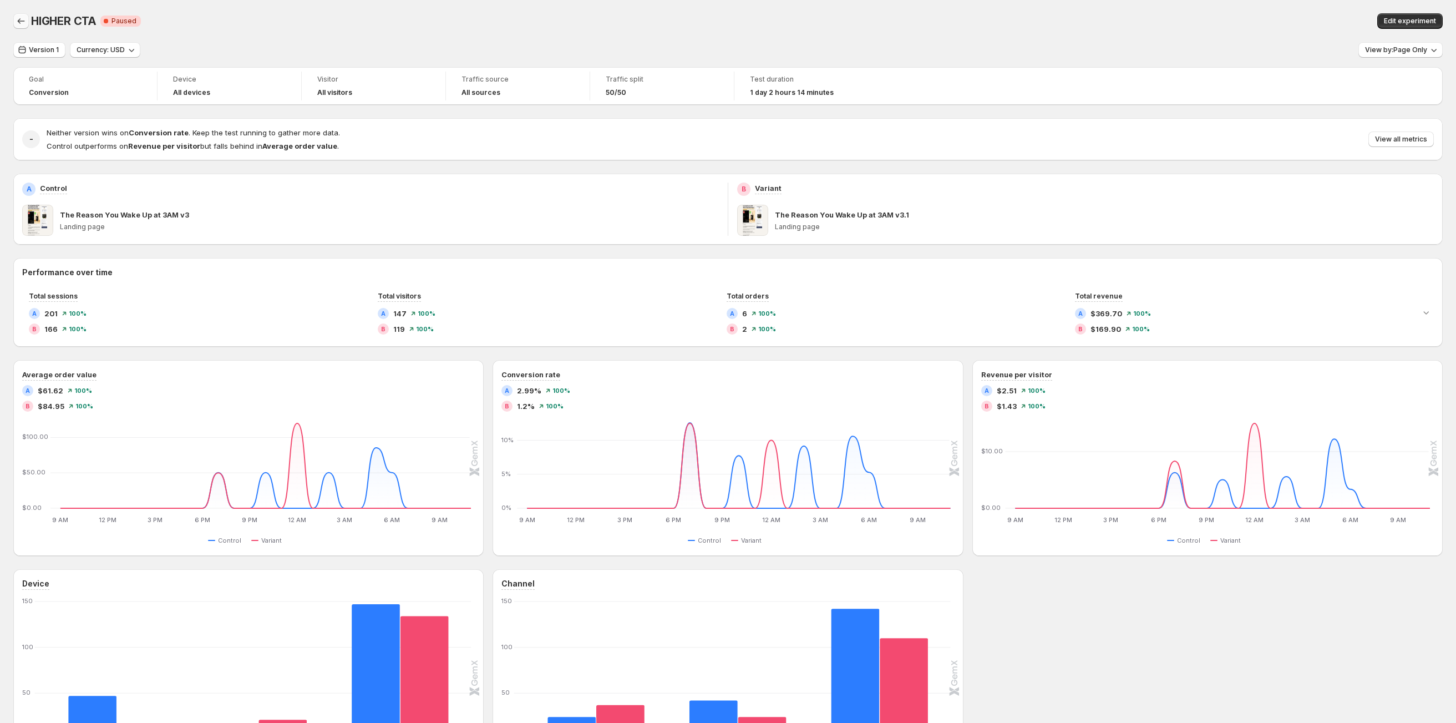
click at [16, 18] on icon "Back" at bounding box center [21, 21] width 11 height 11
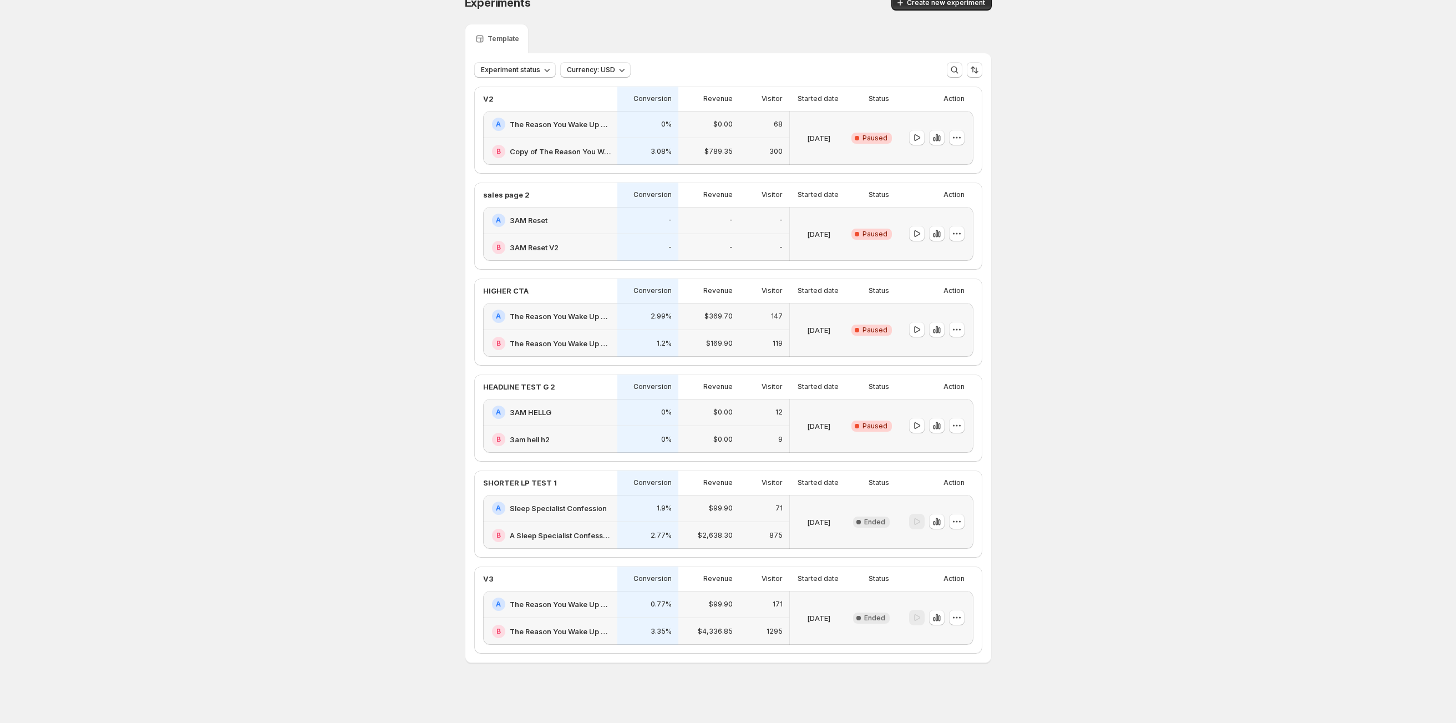
scroll to position [95, 0]
click at [551, 599] on h2 "The Reason You Wake Up at 3AM w" at bounding box center [560, 604] width 101 height 11
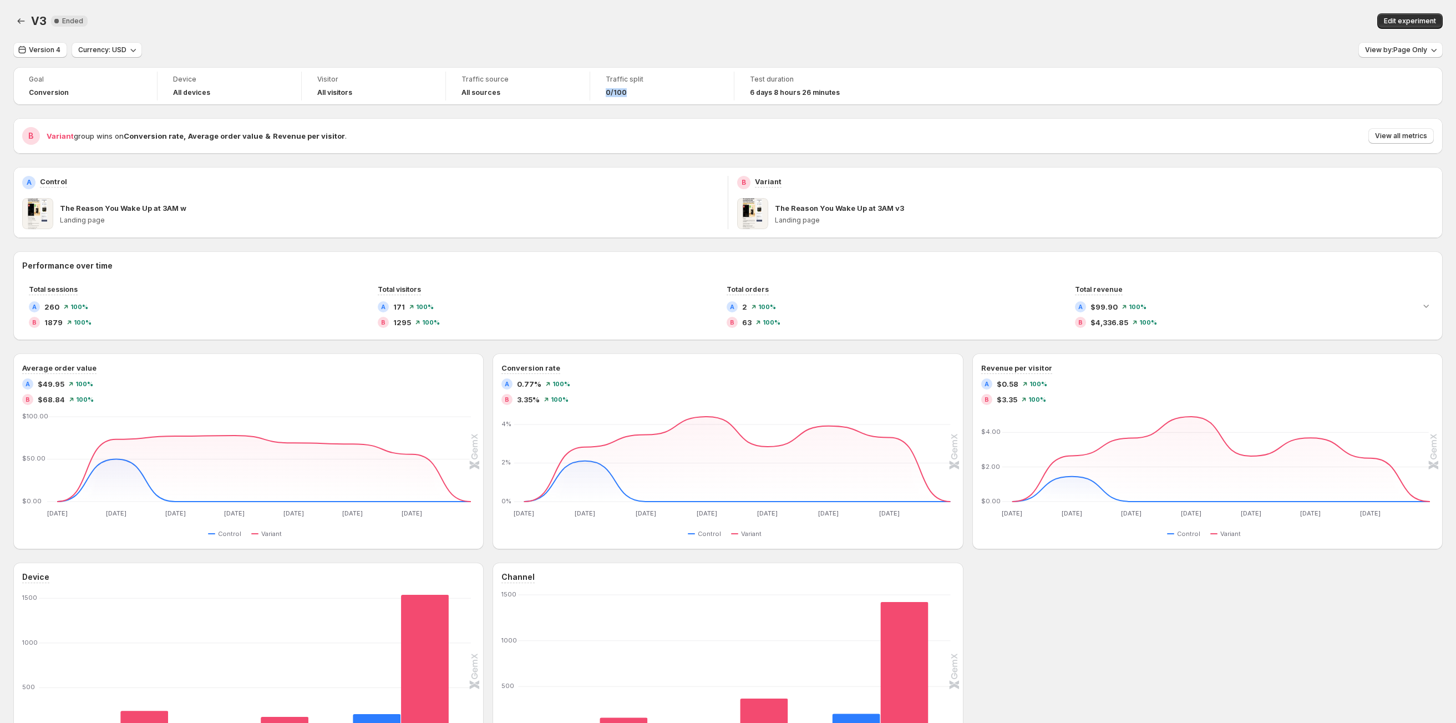
drag, startPoint x: 599, startPoint y: 93, endPoint x: 636, endPoint y: 93, distance: 36.6
click at [636, 93] on div "Traffic split 0/100" at bounding box center [662, 86] width 130 height 29
click at [627, 97] on div "0/100" at bounding box center [662, 92] width 113 height 9
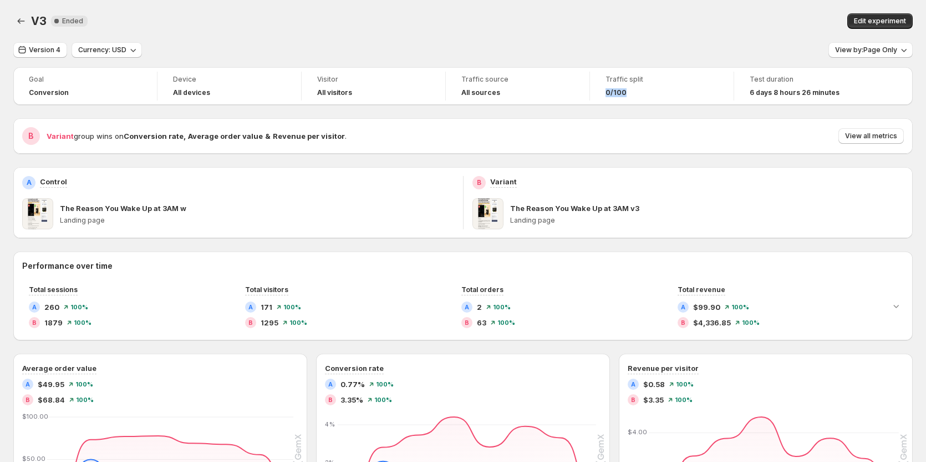
click at [621, 89] on span "0/100" at bounding box center [616, 92] width 21 height 9
click at [621, 92] on span "0/100" at bounding box center [616, 92] width 21 height 9
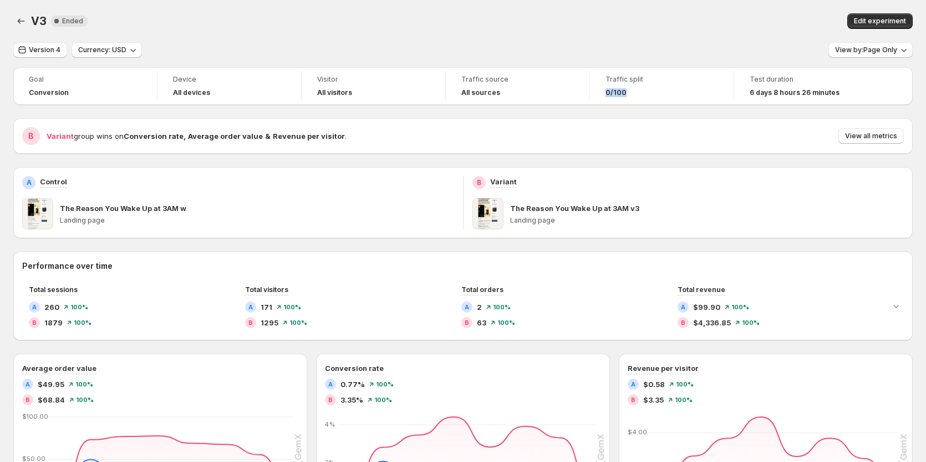
click at [621, 92] on span "0/100" at bounding box center [616, 92] width 21 height 9
click at [612, 97] on div "0/100" at bounding box center [662, 92] width 113 height 11
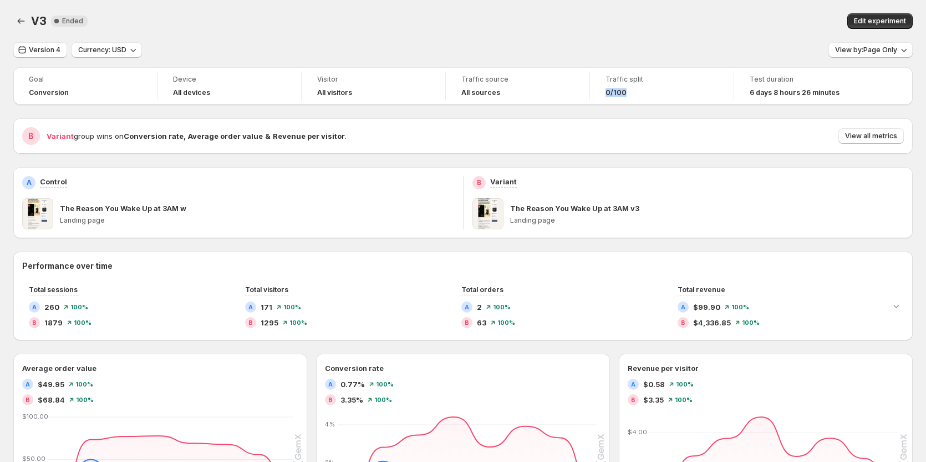
click at [594, 94] on div "Traffic split 0/100" at bounding box center [662, 86] width 144 height 29
click at [599, 94] on div "Traffic split 0/100" at bounding box center [662, 86] width 130 height 29
click at [610, 97] on span "0/100" at bounding box center [616, 92] width 21 height 9
click at [38, 45] on button "Version 4" at bounding box center [40, 50] width 54 height 16
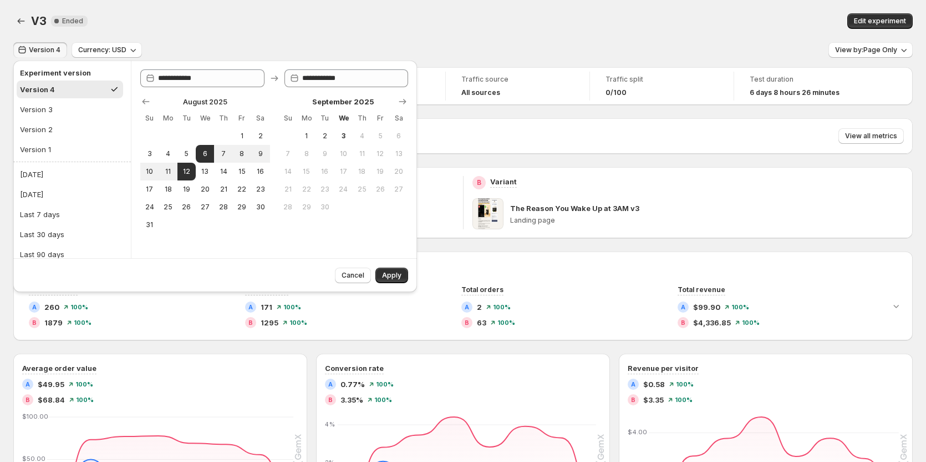
click at [49, 90] on div "Version 4" at bounding box center [37, 89] width 35 height 11
click at [52, 108] on button "Version 3" at bounding box center [70, 109] width 107 height 18
type input "**********"
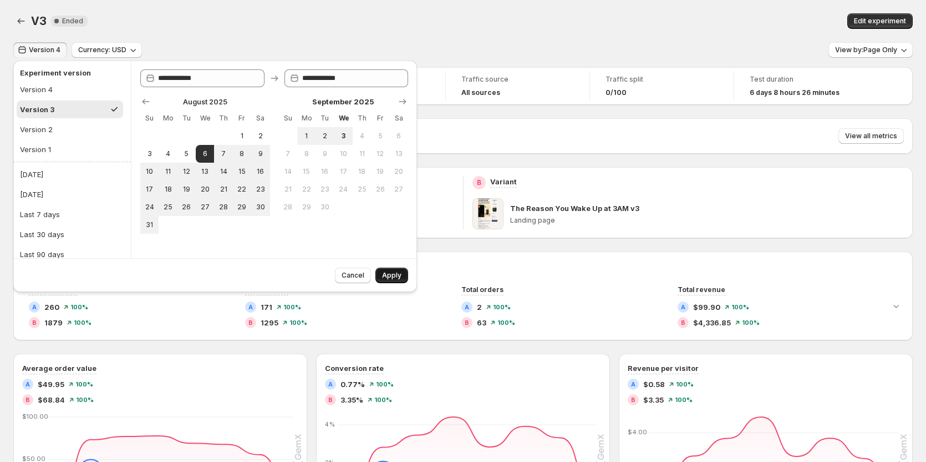
click at [401, 275] on span "Apply" at bounding box center [391, 275] width 19 height 9
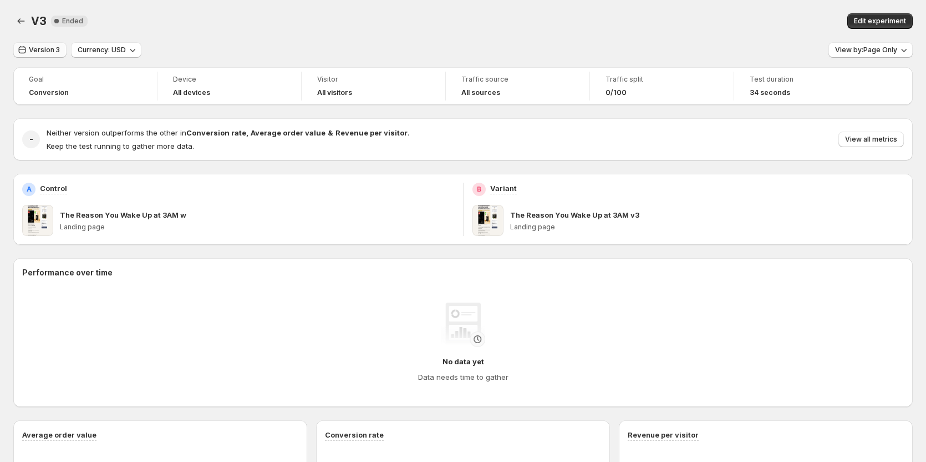
click at [25, 53] on icon "button" at bounding box center [22, 50] width 7 height 8
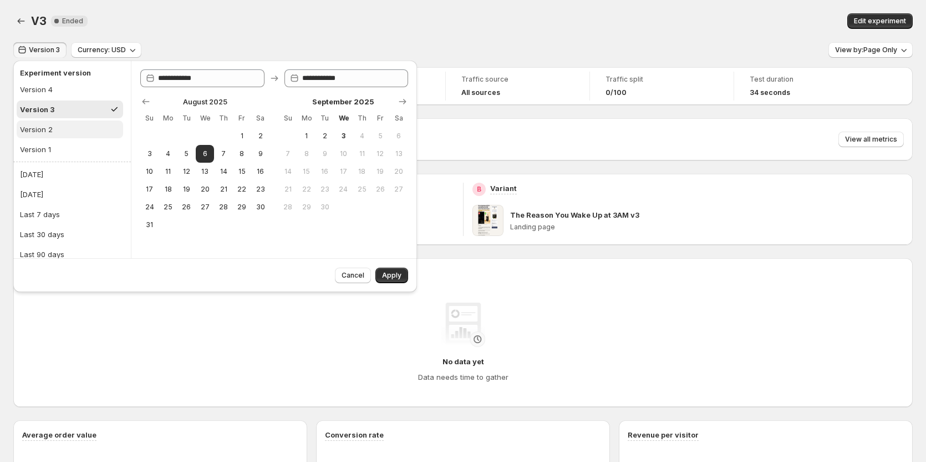
click at [48, 130] on div "Version 2" at bounding box center [36, 129] width 33 height 11
type input "**********"
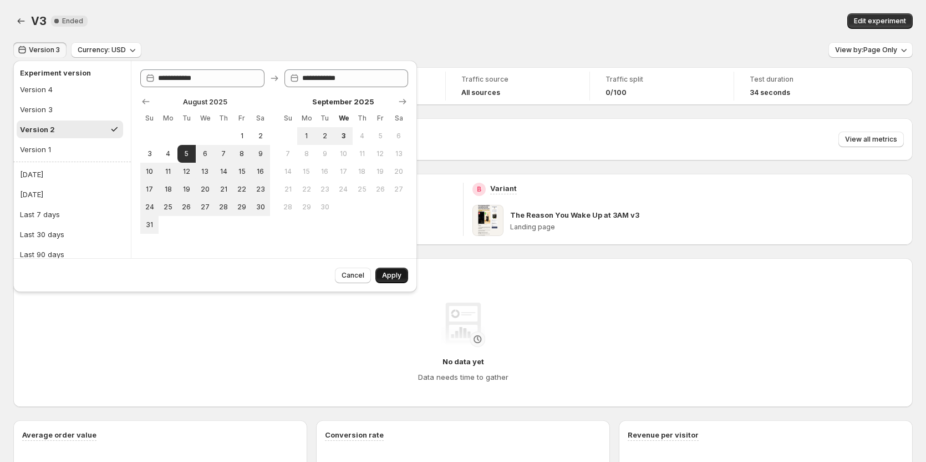
click at [396, 277] on span "Apply" at bounding box center [391, 275] width 19 height 9
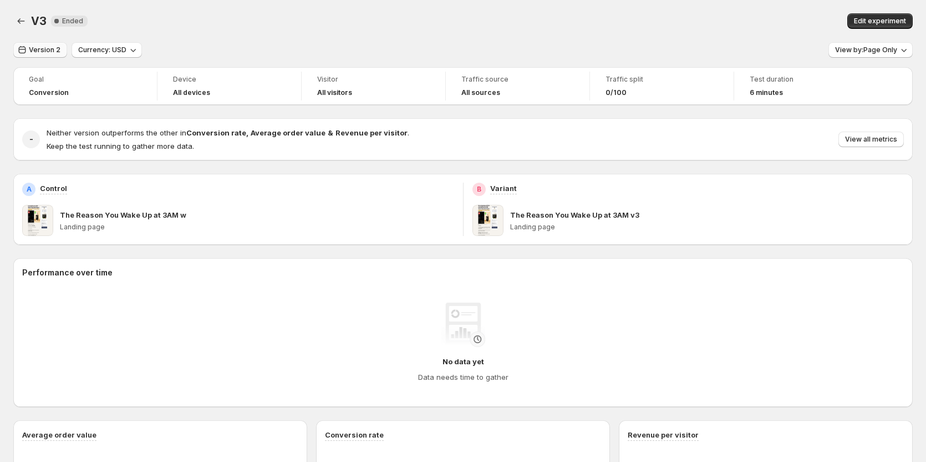
click at [36, 51] on span "Version 2" at bounding box center [45, 49] width 32 height 9
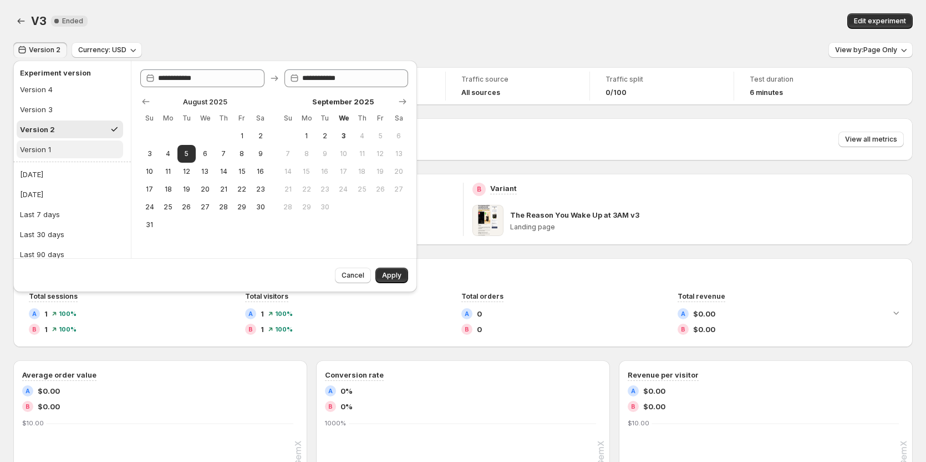
click at [58, 150] on button "Version 1" at bounding box center [70, 149] width 107 height 18
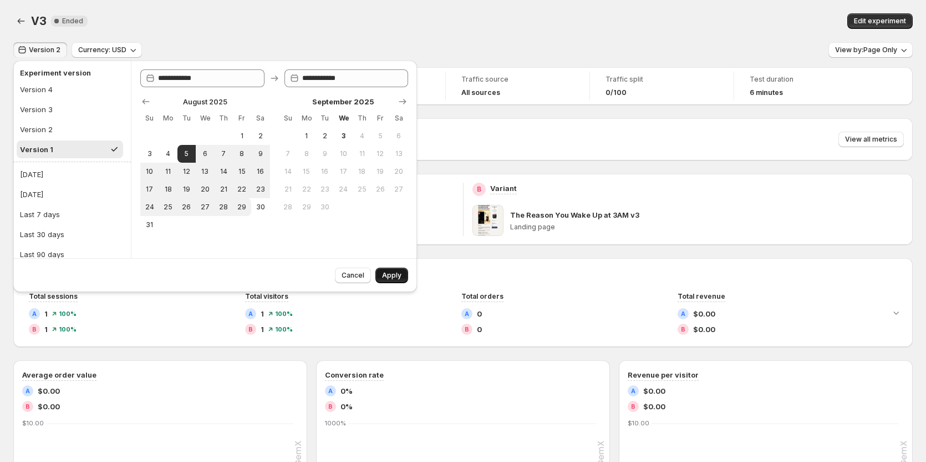
click at [396, 276] on span "Apply" at bounding box center [391, 275] width 19 height 9
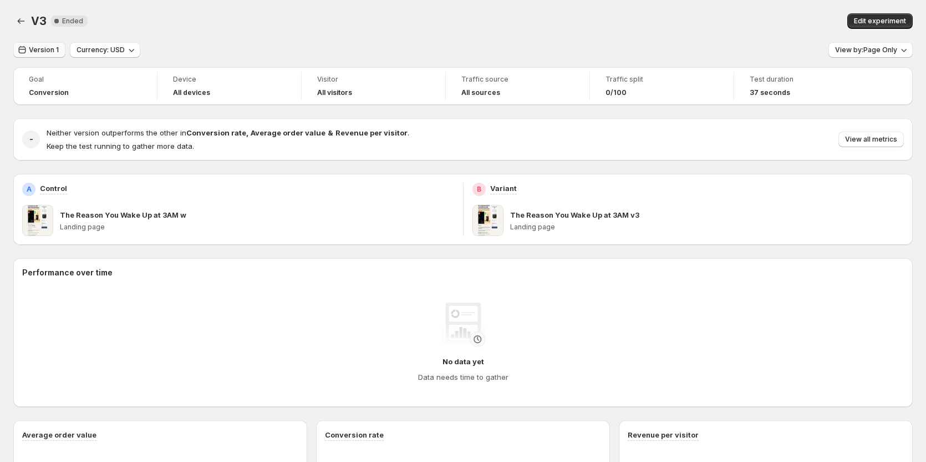
click at [47, 53] on span "Version 1" at bounding box center [44, 49] width 30 height 9
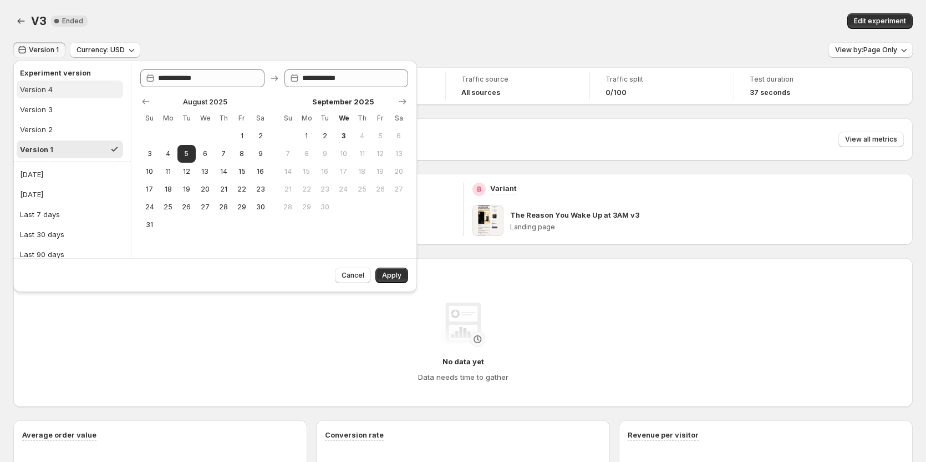
click at [52, 92] on div "Version 4" at bounding box center [36, 89] width 33 height 11
type input "**********"
click at [395, 274] on span "Apply" at bounding box center [391, 275] width 19 height 9
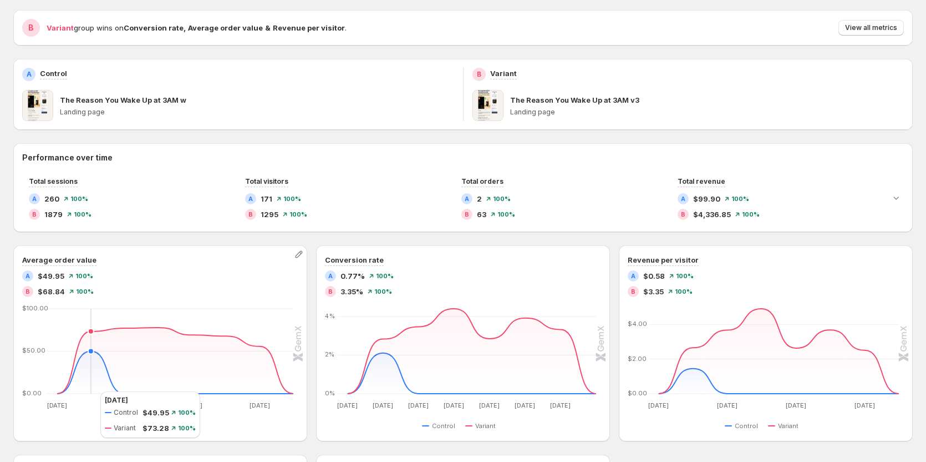
scroll to position [111, 0]
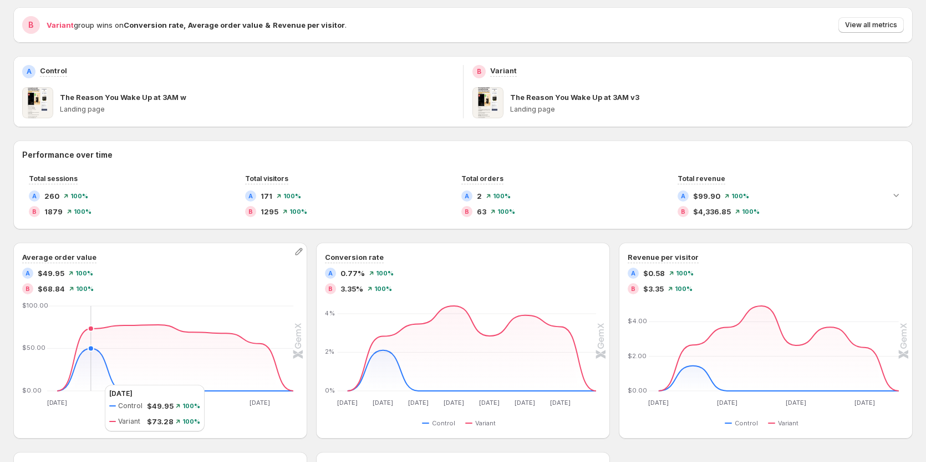
click at [94, 384] on icon "[DATE] [DATE] [DATE] [DATE] [DATE] [DATE] Aug [DATE] $0.00 $50.00 $100.00 [DATE…" at bounding box center [158, 355] width 270 height 104
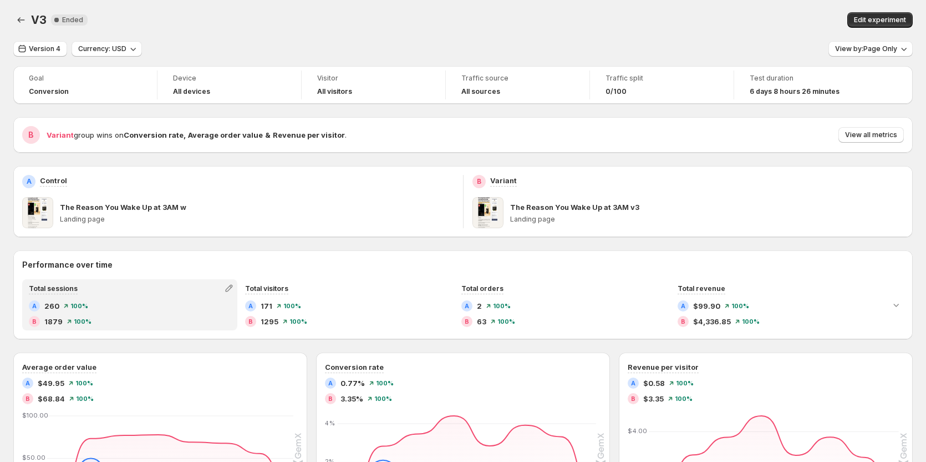
scroll to position [0, 0]
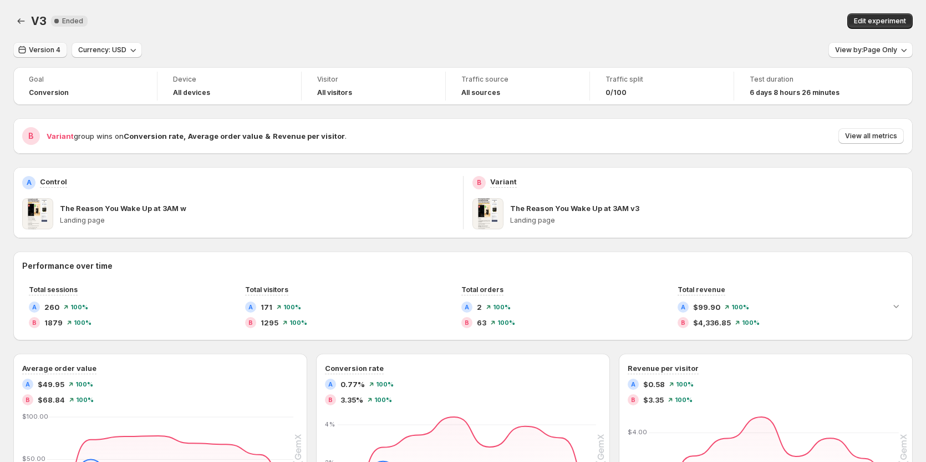
click at [37, 53] on span "Version 4" at bounding box center [45, 49] width 32 height 9
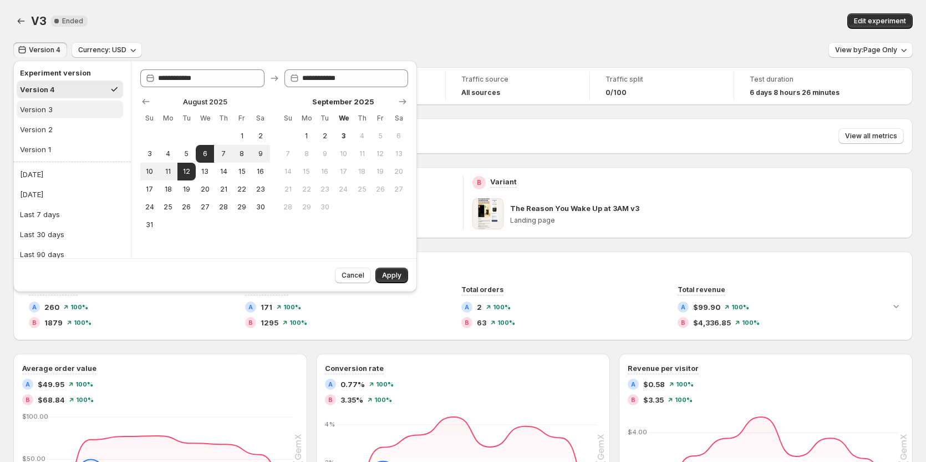
click at [38, 111] on div "Version 3" at bounding box center [36, 109] width 33 height 11
click at [62, 82] on button "Version 4" at bounding box center [70, 89] width 107 height 18
click at [62, 103] on button "Version 3" at bounding box center [70, 109] width 107 height 18
type input "**********"
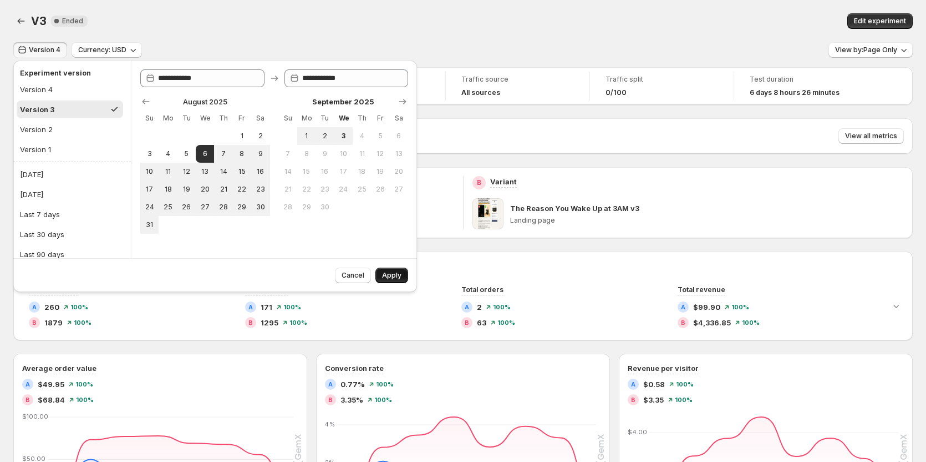
click at [399, 273] on span "Apply" at bounding box center [391, 275] width 19 height 9
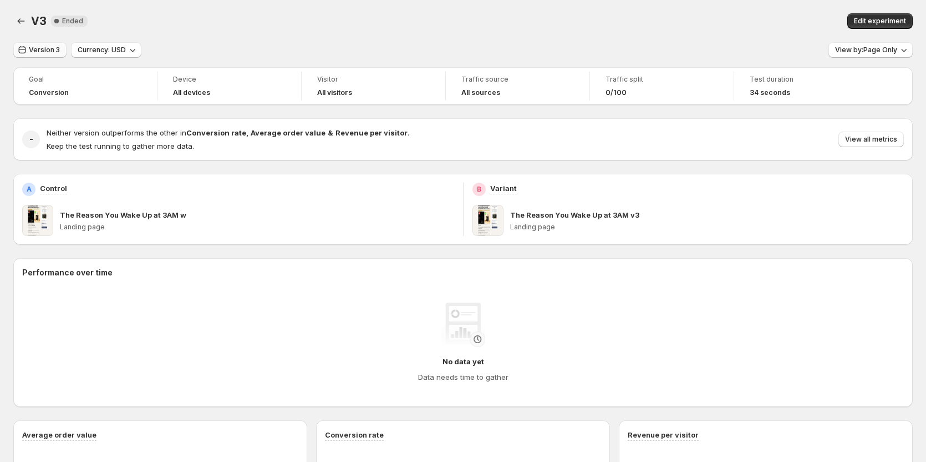
click at [46, 51] on span "Version 3" at bounding box center [44, 49] width 31 height 9
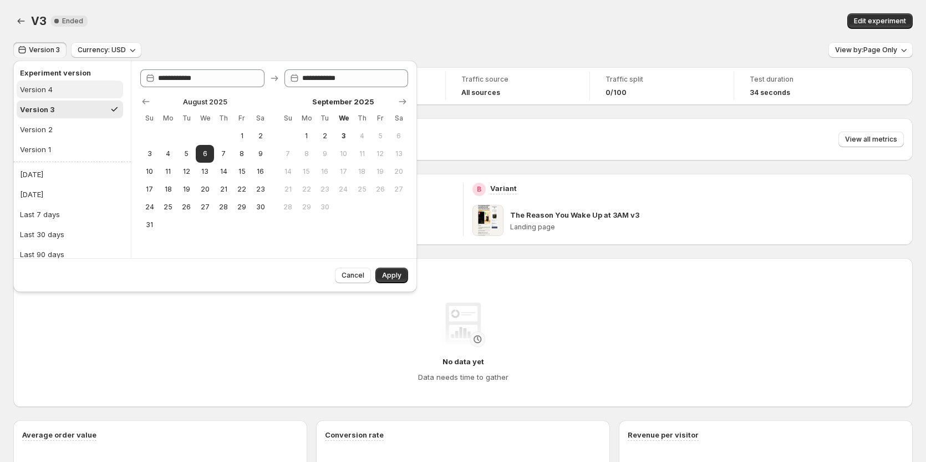
click at [49, 95] on button "Version 4" at bounding box center [70, 89] width 107 height 18
type input "**********"
click at [402, 272] on button "Apply" at bounding box center [392, 275] width 33 height 16
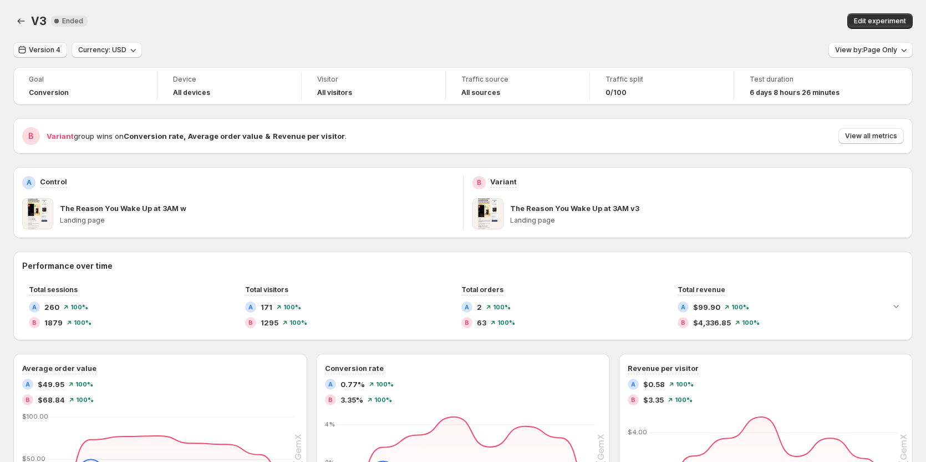
click at [50, 50] on span "Version 4" at bounding box center [45, 49] width 32 height 9
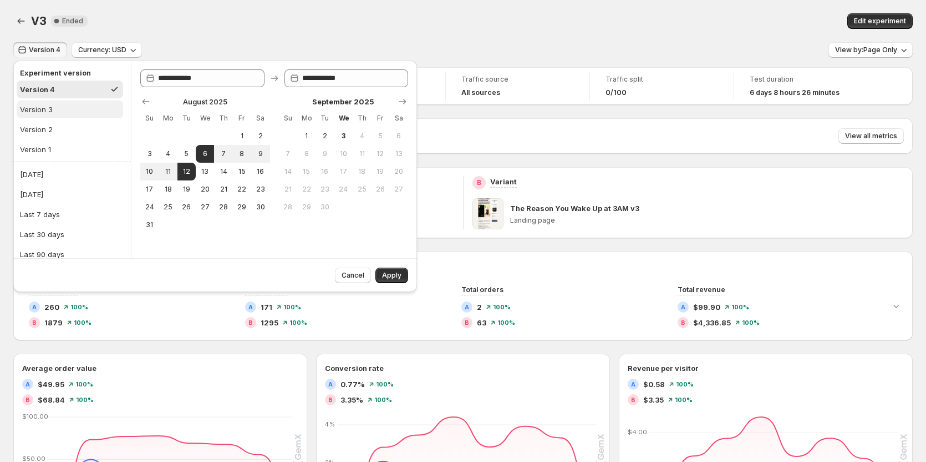
click at [54, 106] on button "Version 3" at bounding box center [70, 109] width 107 height 18
type input "**********"
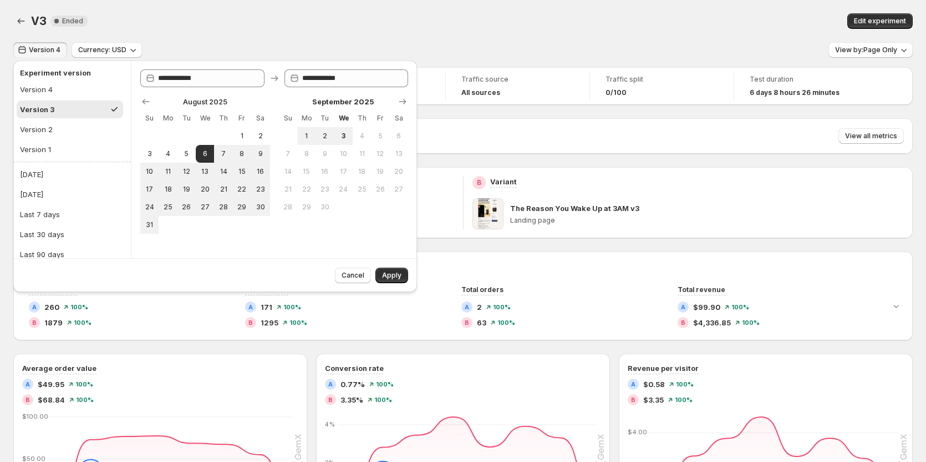
click at [395, 273] on span "Apply" at bounding box center [391, 275] width 19 height 9
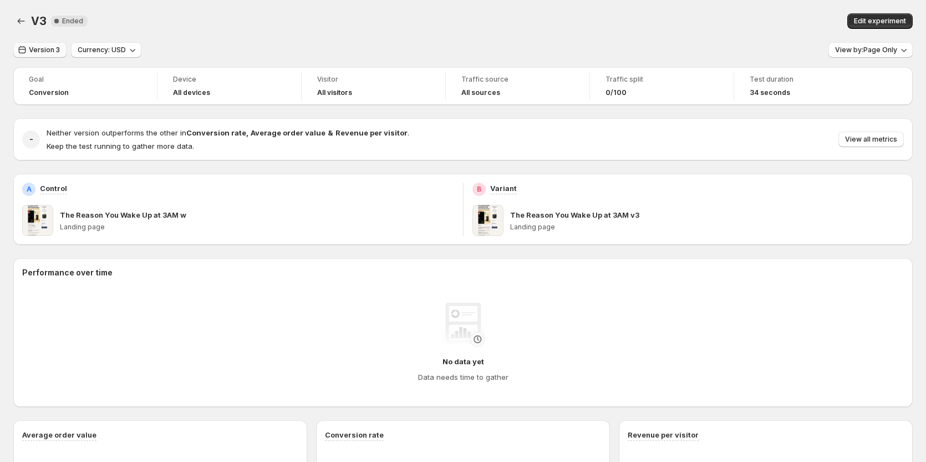
click at [33, 48] on span "Version 3" at bounding box center [44, 49] width 31 height 9
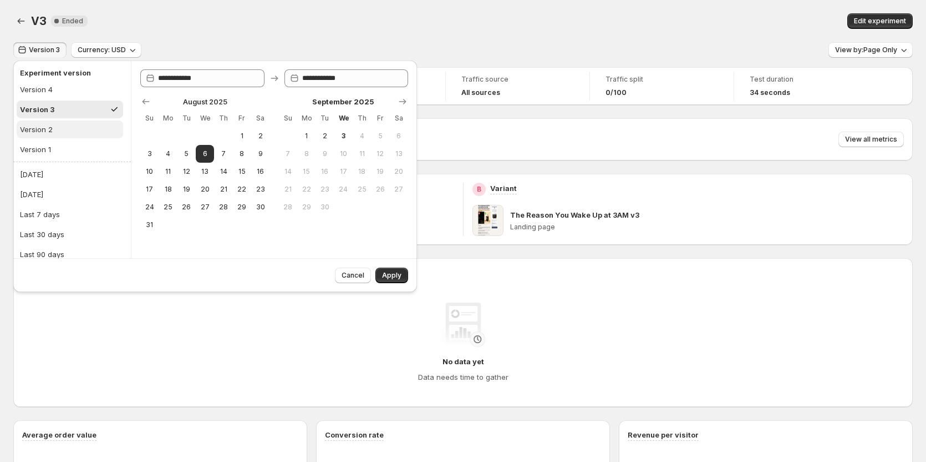
click at [72, 124] on button "Version 2" at bounding box center [70, 129] width 107 height 18
type input "**********"
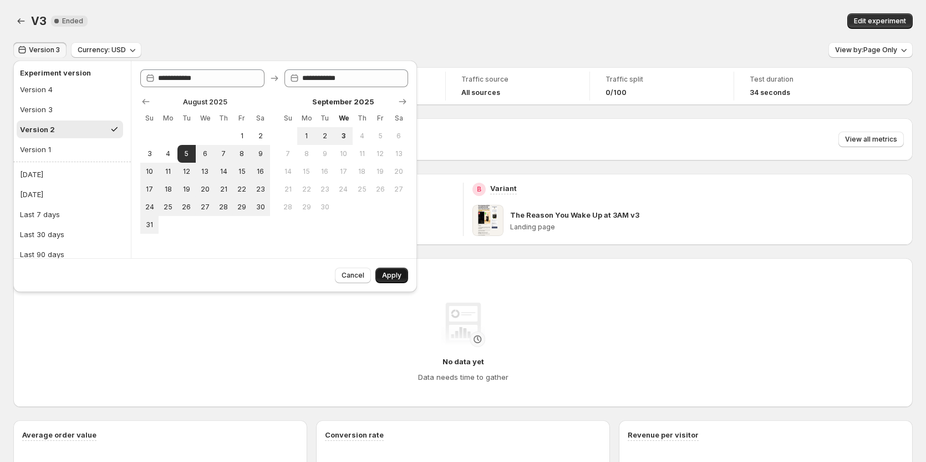
click at [393, 274] on span "Apply" at bounding box center [391, 275] width 19 height 9
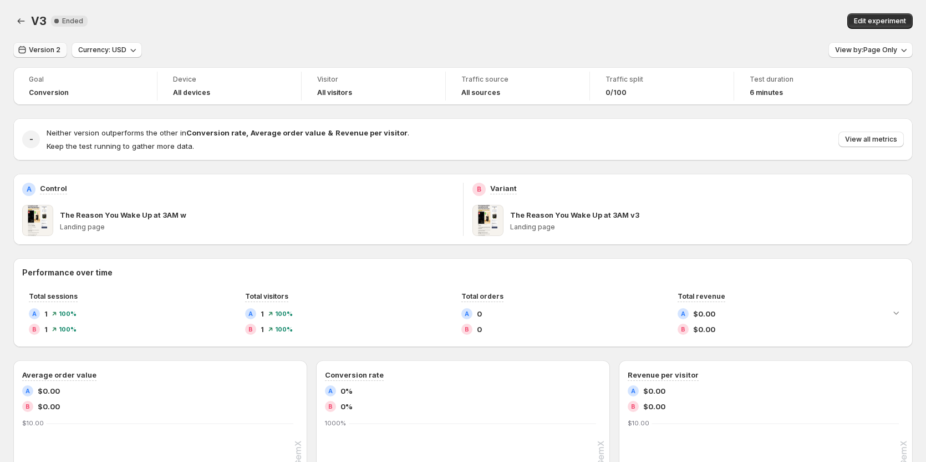
click at [44, 47] on span "Version 2" at bounding box center [45, 49] width 32 height 9
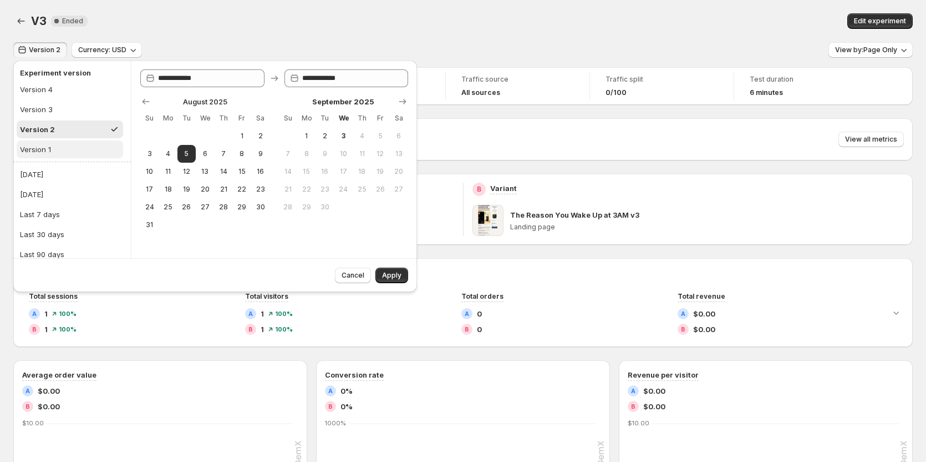
click at [55, 151] on button "Version 1" at bounding box center [70, 149] width 107 height 18
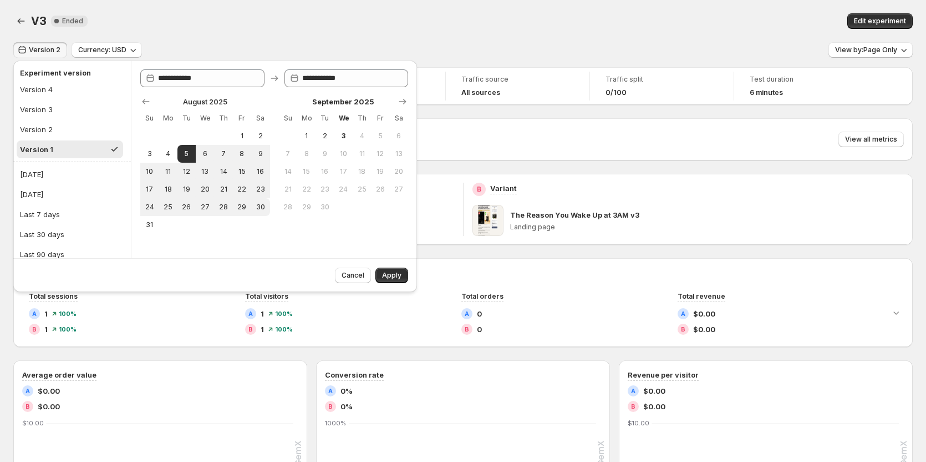
click at [409, 275] on div "Cancel Apply" at bounding box center [215, 275] width 404 height 34
click at [396, 276] on span "Apply" at bounding box center [391, 275] width 19 height 9
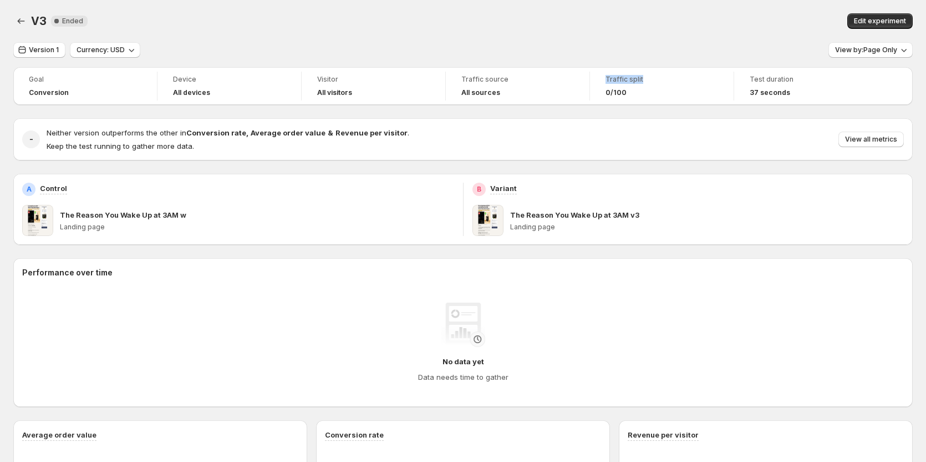
drag, startPoint x: 604, startPoint y: 87, endPoint x: 644, endPoint y: 87, distance: 39.9
click at [644, 87] on div "Traffic split 0/100" at bounding box center [662, 86] width 130 height 29
click at [47, 47] on span "Version 1" at bounding box center [44, 49] width 30 height 9
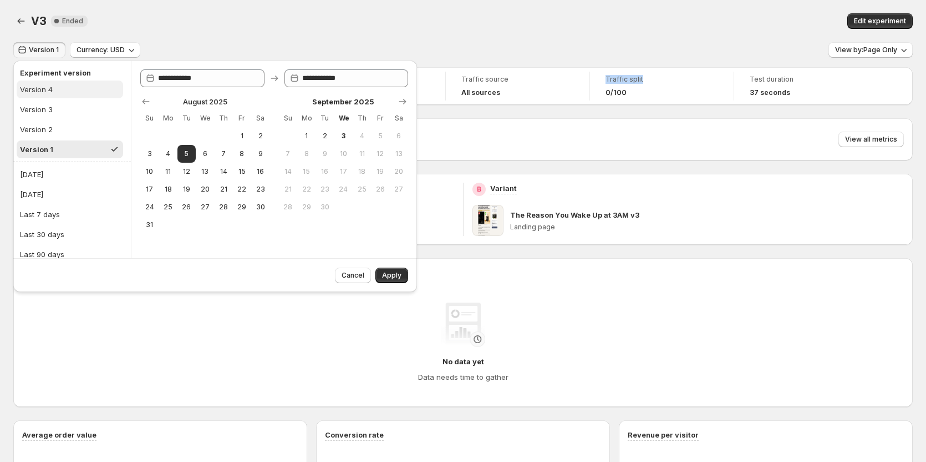
click at [52, 85] on div "Version 4" at bounding box center [36, 89] width 33 height 11
type input "**********"
click at [394, 276] on span "Apply" at bounding box center [391, 275] width 19 height 9
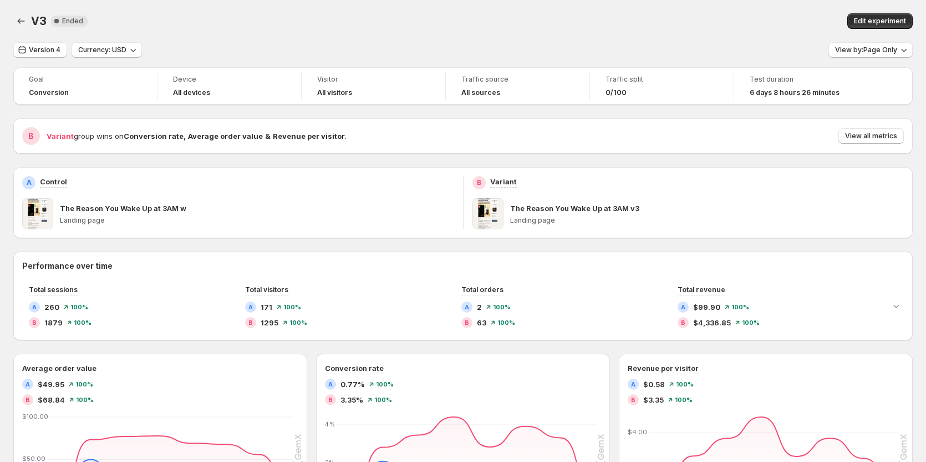
click at [430, 31] on div "V3. This page is ready V3 New Complete Ended Edit experiment" at bounding box center [463, 21] width 900 height 42
click at [34, 49] on span "Version 4" at bounding box center [45, 49] width 32 height 9
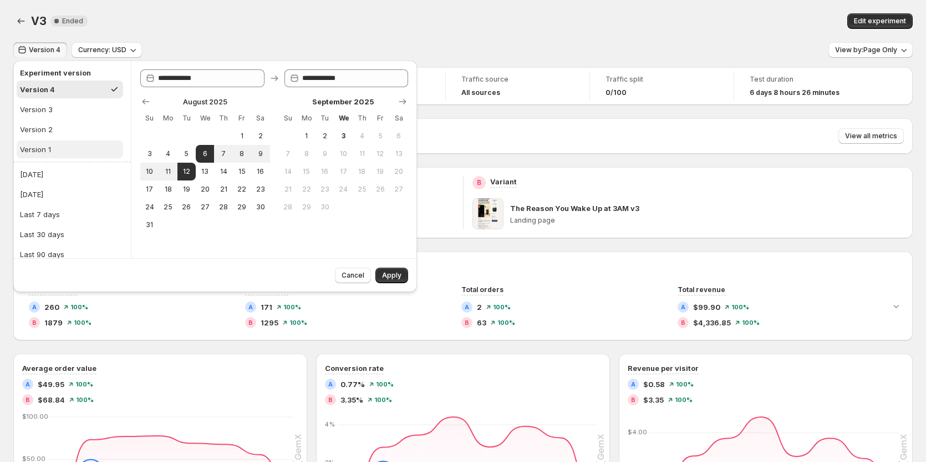
click at [64, 152] on button "Version 1" at bounding box center [70, 149] width 107 height 18
type input "**********"
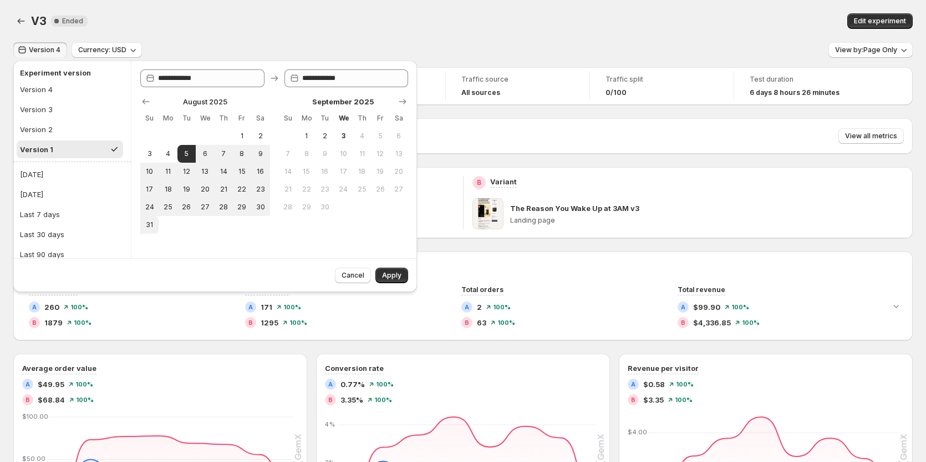
click at [322, 234] on div "**********" at bounding box center [274, 158] width 286 height 197
click at [234, 23] on div "V3 New Complete Ended" at bounding box center [246, 21] width 430 height 16
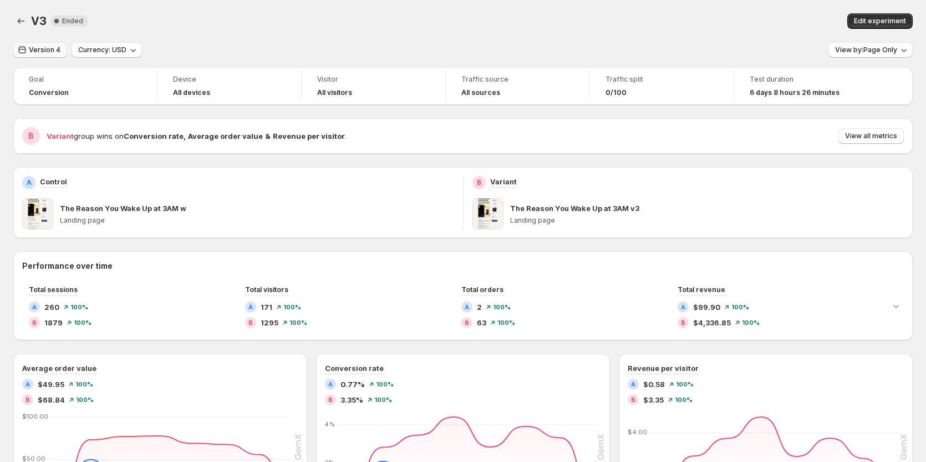
click at [37, 54] on span "Version 4" at bounding box center [45, 49] width 32 height 9
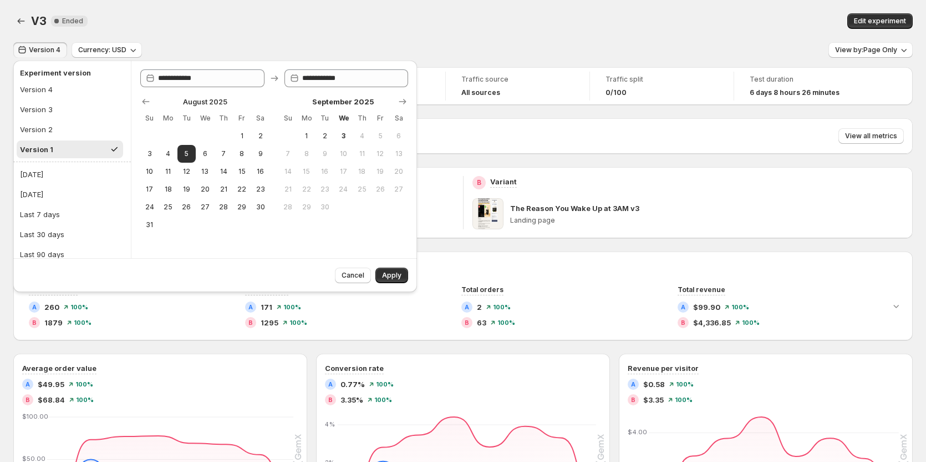
click at [51, 151] on div "Version 1" at bounding box center [36, 149] width 33 height 11
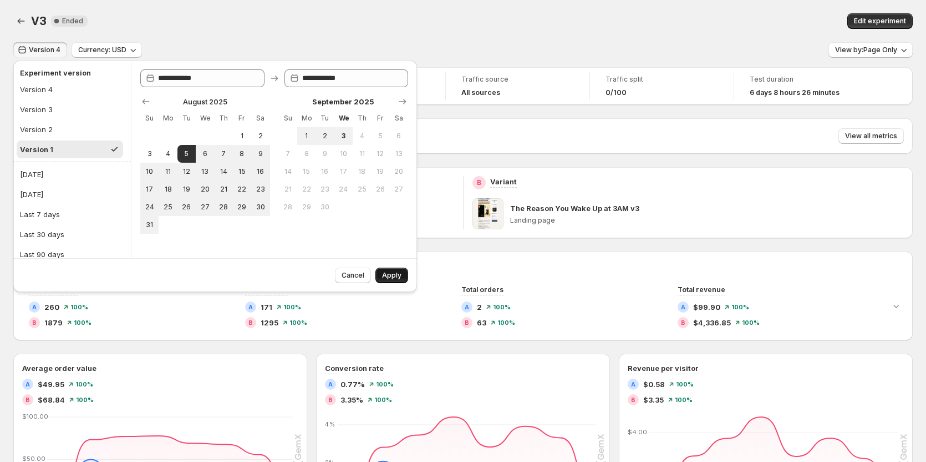
click at [387, 272] on span "Apply" at bounding box center [391, 275] width 19 height 9
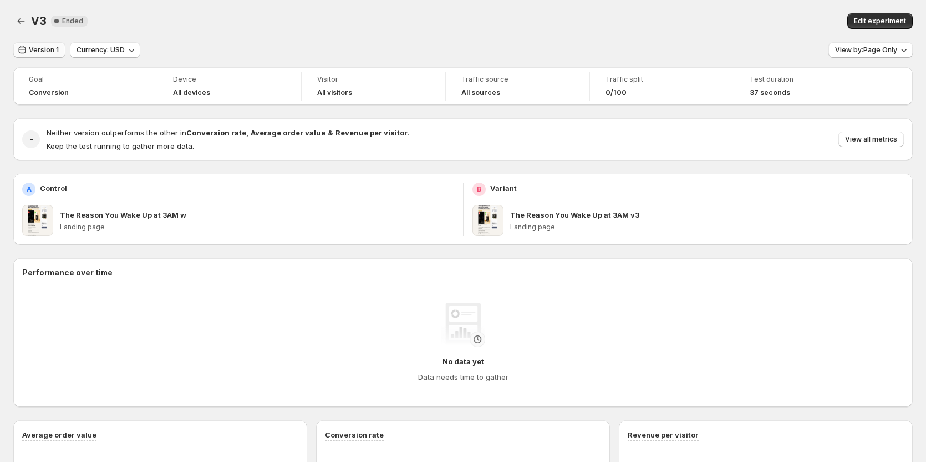
click at [40, 52] on span "Version 1" at bounding box center [44, 49] width 30 height 9
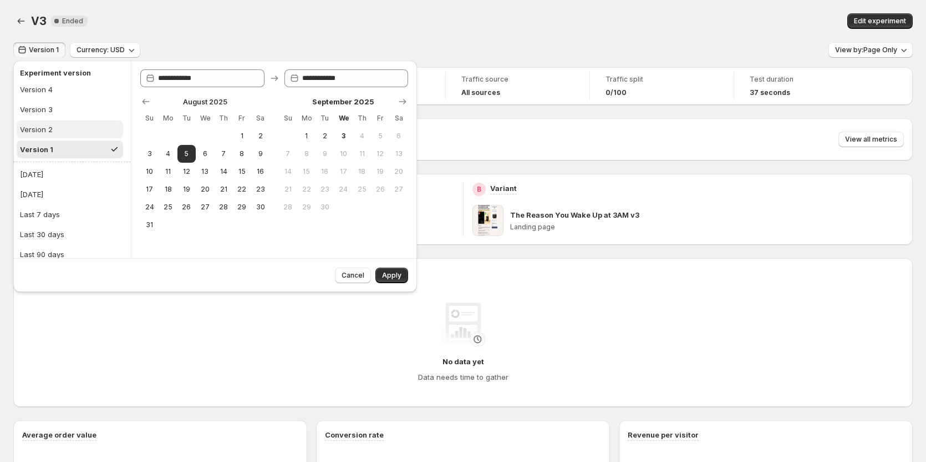
click at [54, 125] on button "Version 2" at bounding box center [70, 129] width 107 height 18
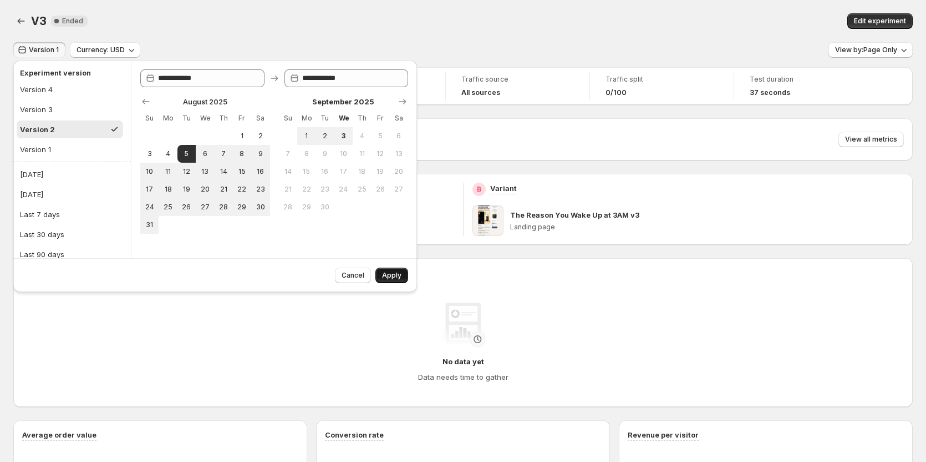
click at [389, 272] on span "Apply" at bounding box center [391, 275] width 19 height 9
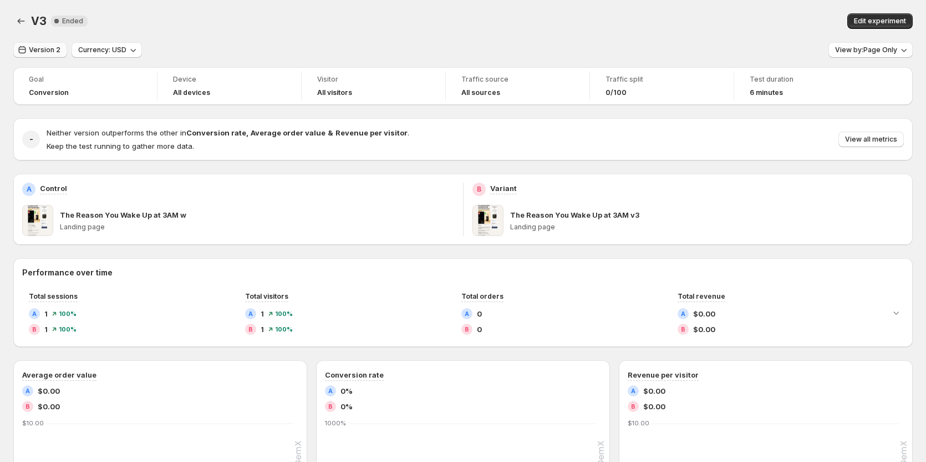
click at [48, 50] on span "Version 2" at bounding box center [45, 49] width 32 height 9
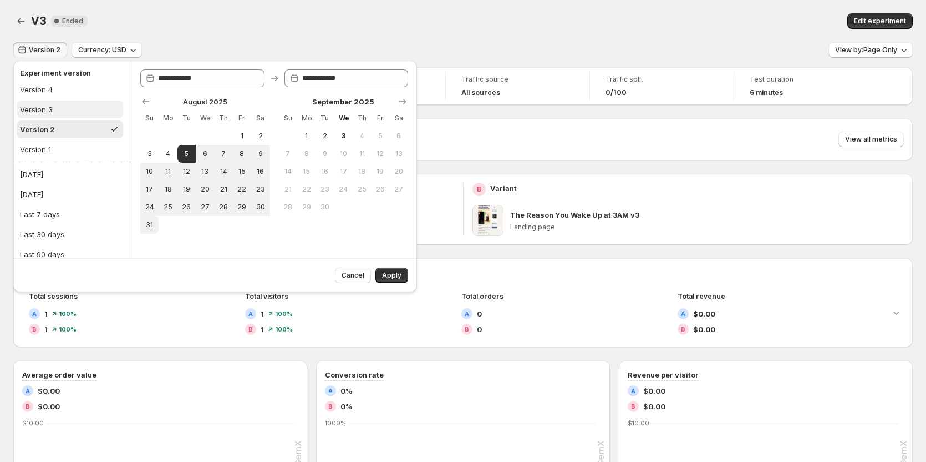
click at [62, 112] on button "Version 3" at bounding box center [70, 109] width 107 height 18
type input "**********"
click at [395, 273] on span "Apply" at bounding box center [391, 275] width 19 height 9
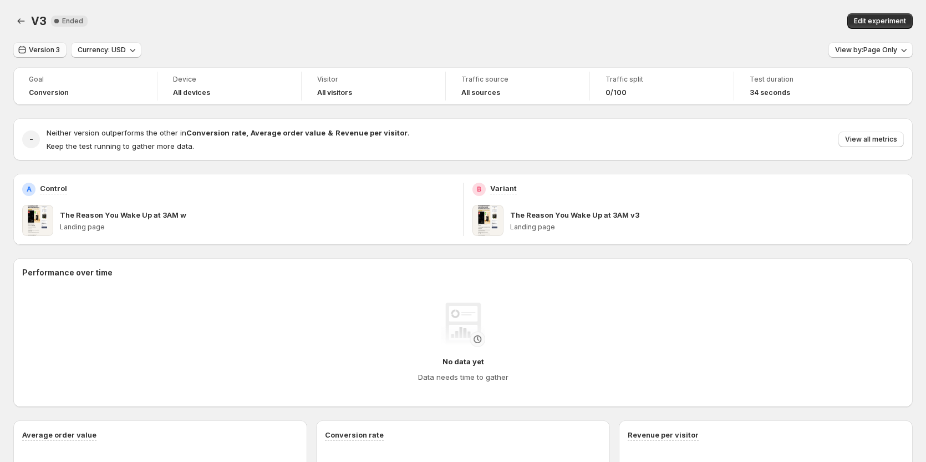
click at [58, 54] on button "Version 3" at bounding box center [39, 50] width 53 height 16
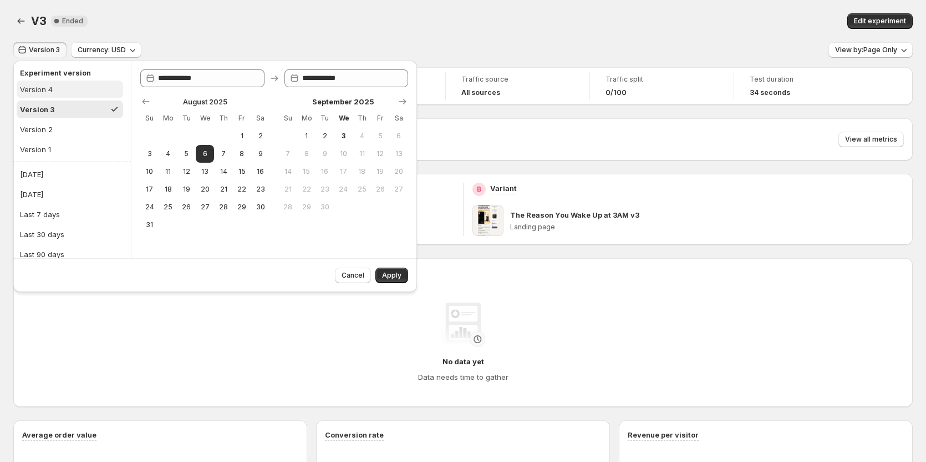
click at [64, 91] on button "Version 4" at bounding box center [70, 89] width 107 height 18
click at [71, 106] on button "Version 3" at bounding box center [70, 109] width 107 height 18
click at [72, 93] on button "Version 4" at bounding box center [70, 89] width 107 height 18
type input "**********"
click at [386, 274] on span "Apply" at bounding box center [391, 275] width 19 height 9
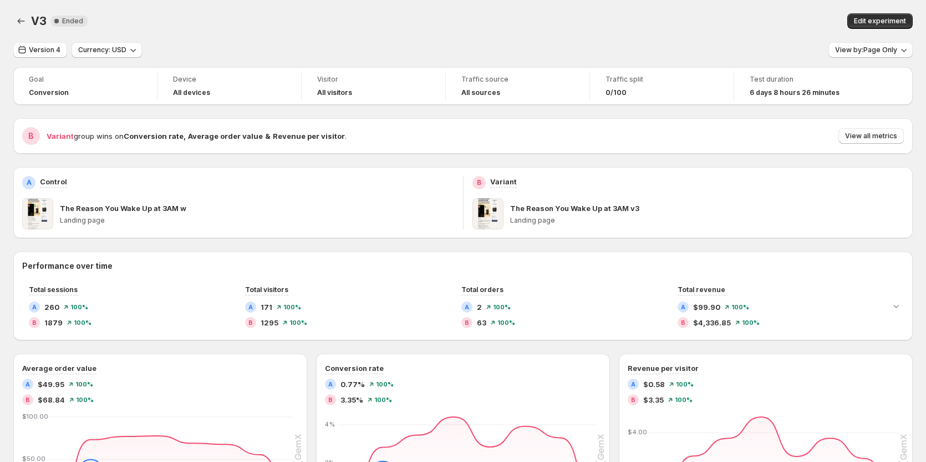
click at [641, 91] on div "0/100" at bounding box center [662, 92] width 113 height 9
click at [11, 18] on div "V3. This page is ready V3 New Complete Ended Edit experiment Version 4 Currency…" at bounding box center [463, 420] width 926 height 840
click at [15, 18] on button "Back" at bounding box center [21, 21] width 16 height 16
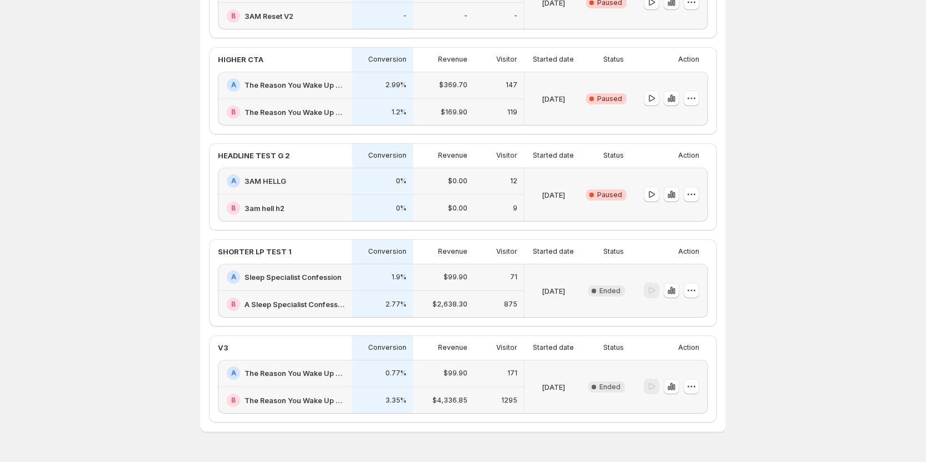
scroll to position [277, 0]
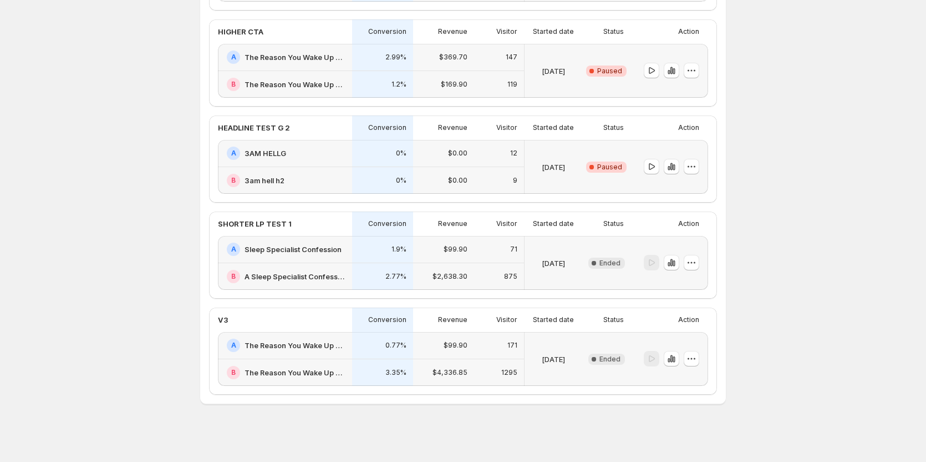
click at [301, 247] on h2 "Sleep Specialist Confession" at bounding box center [293, 249] width 97 height 11
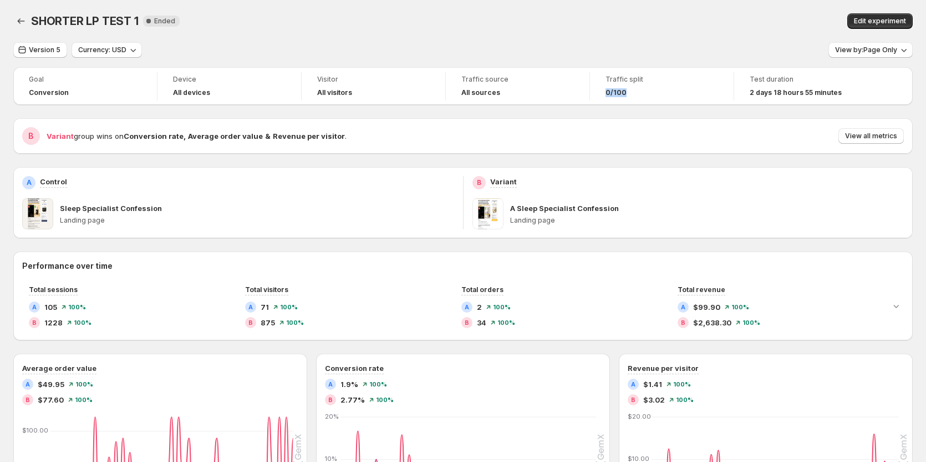
drag, startPoint x: 603, startPoint y: 99, endPoint x: 641, endPoint y: 96, distance: 37.8
click at [641, 96] on div "Traffic split 0/100" at bounding box center [662, 86] width 130 height 29
click at [652, 97] on div "0/100" at bounding box center [662, 92] width 113 height 9
click at [596, 69] on div "Goal Conversion Device All devices Visitor All visitors Traffic source All sour…" at bounding box center [463, 86] width 900 height 38
drag, startPoint x: 596, startPoint y: 69, endPoint x: 681, endPoint y: 28, distance: 94.3
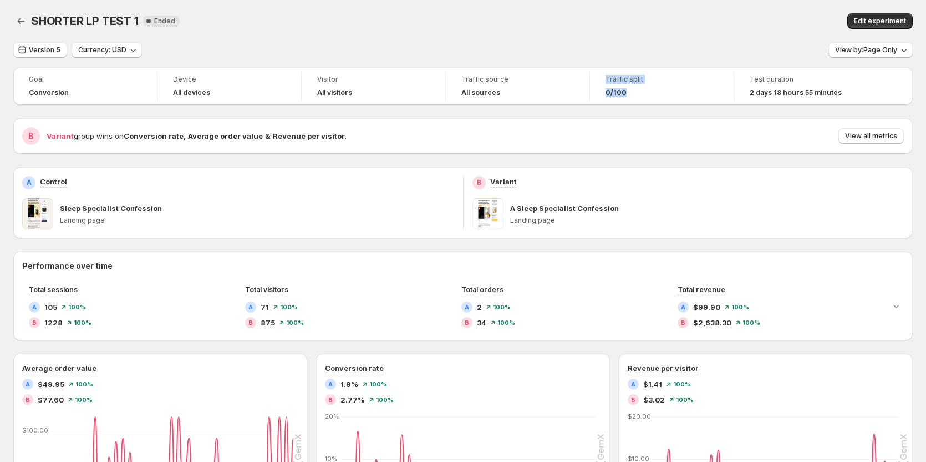
click at [642, 94] on div "Goal Conversion Device All devices Visitor All visitors Traffic source All sour…" at bounding box center [463, 86] width 900 height 38
click at [681, 28] on div "Edit experiment" at bounding box center [714, 21] width 397 height 16
click at [20, 22] on icon "Back" at bounding box center [21, 21] width 11 height 11
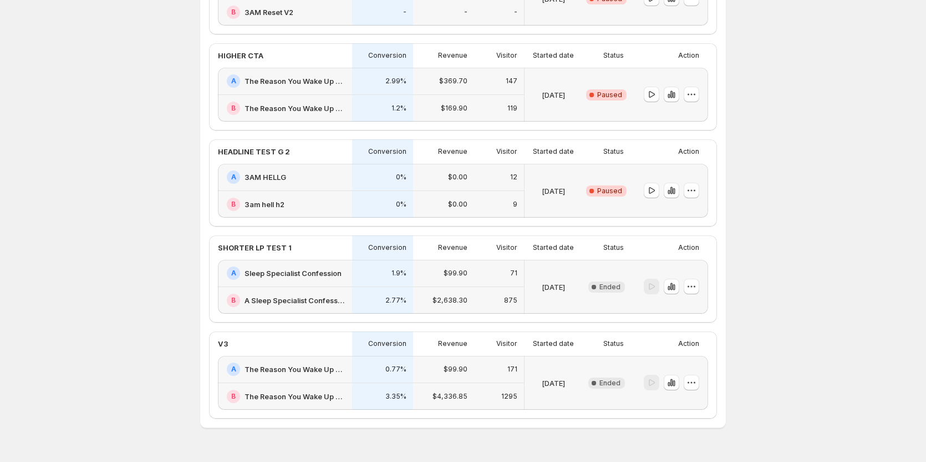
scroll to position [280, 0]
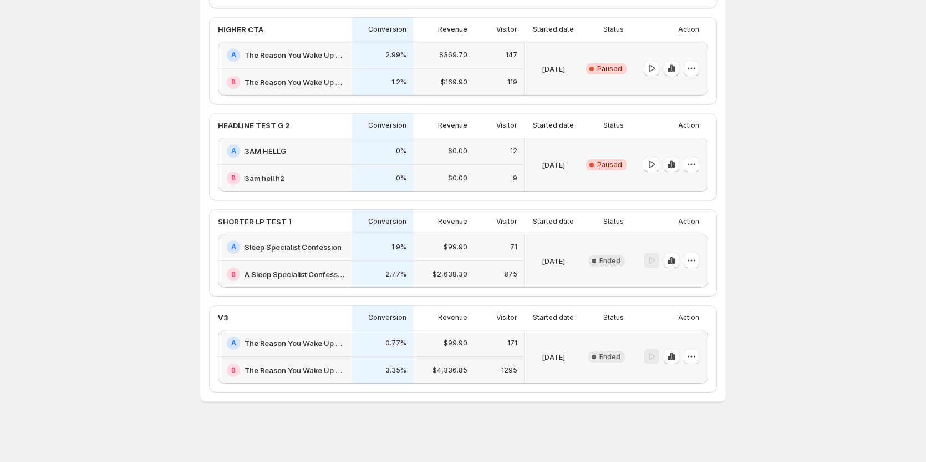
click at [279, 242] on h2 "Sleep Specialist Confession" at bounding box center [293, 246] width 97 height 11
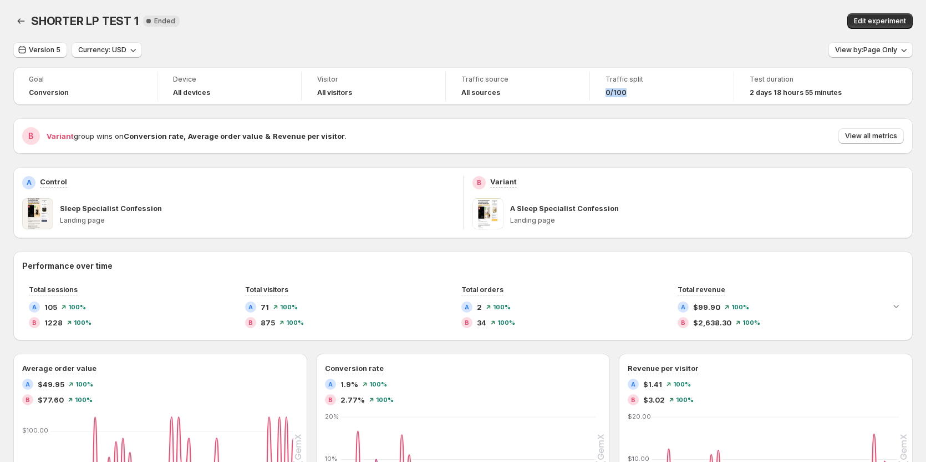
drag, startPoint x: 601, startPoint y: 92, endPoint x: 629, endPoint y: 90, distance: 27.8
click at [629, 90] on div "Traffic split 0/100" at bounding box center [662, 86] width 130 height 29
click at [623, 93] on span "0/100" at bounding box center [616, 92] width 21 height 9
click at [615, 83] on span "Traffic split" at bounding box center [662, 79] width 113 height 9
click at [626, 93] on div "0/100" at bounding box center [662, 92] width 113 height 9
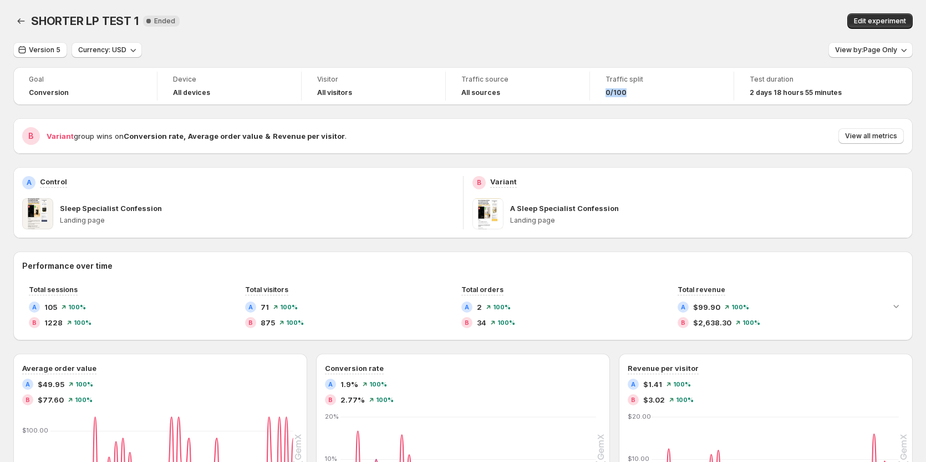
click at [616, 94] on span "0/100" at bounding box center [616, 92] width 21 height 9
click at [48, 49] on span "Version 5" at bounding box center [45, 49] width 32 height 9
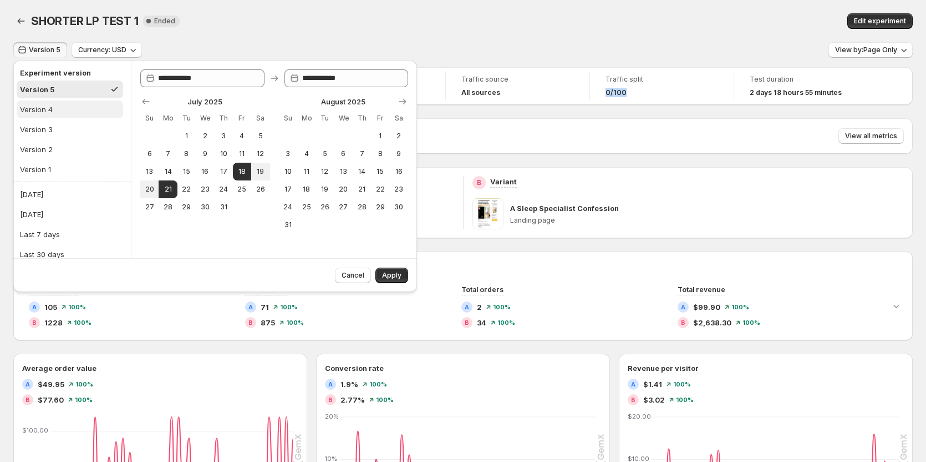
click at [49, 106] on div "Version 4" at bounding box center [36, 109] width 33 height 11
type input "**********"
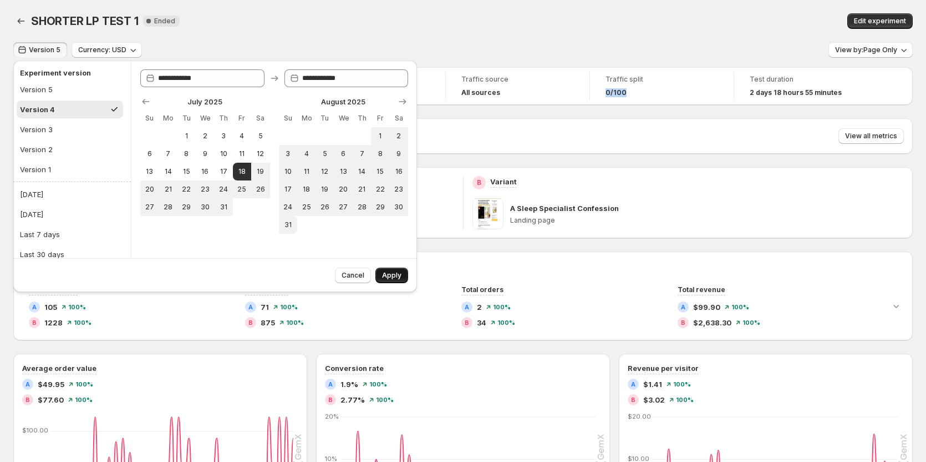
click at [382, 273] on button "Apply" at bounding box center [392, 275] width 33 height 16
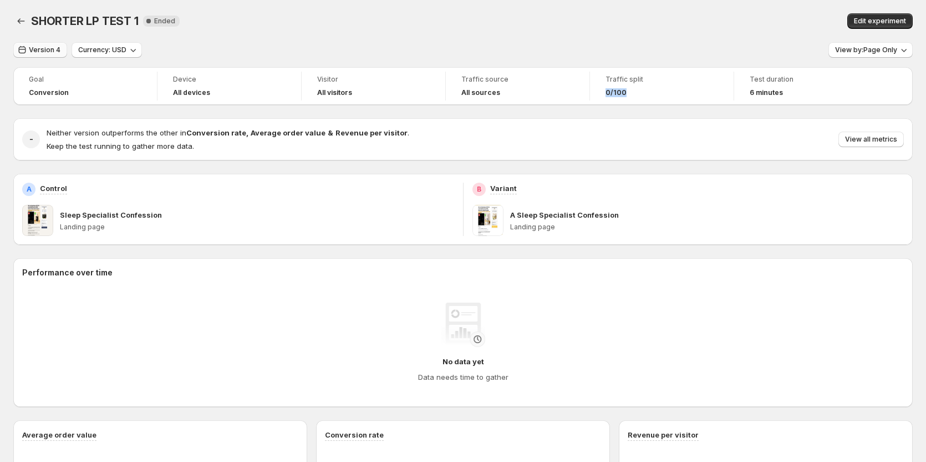
click at [37, 48] on span "Version 4" at bounding box center [45, 49] width 32 height 9
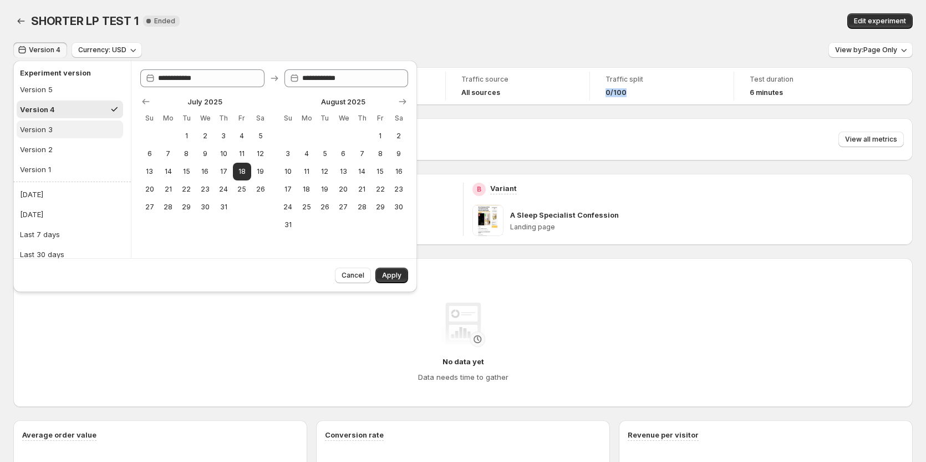
click at [60, 133] on button "Version 3" at bounding box center [70, 129] width 107 height 18
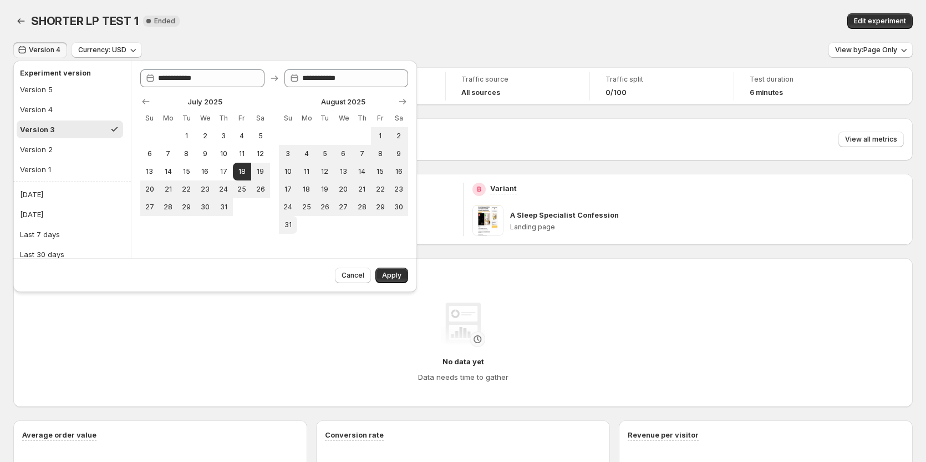
click at [398, 283] on div "Cancel Apply" at bounding box center [215, 275] width 404 height 34
click at [399, 278] on span "Apply" at bounding box center [391, 275] width 19 height 9
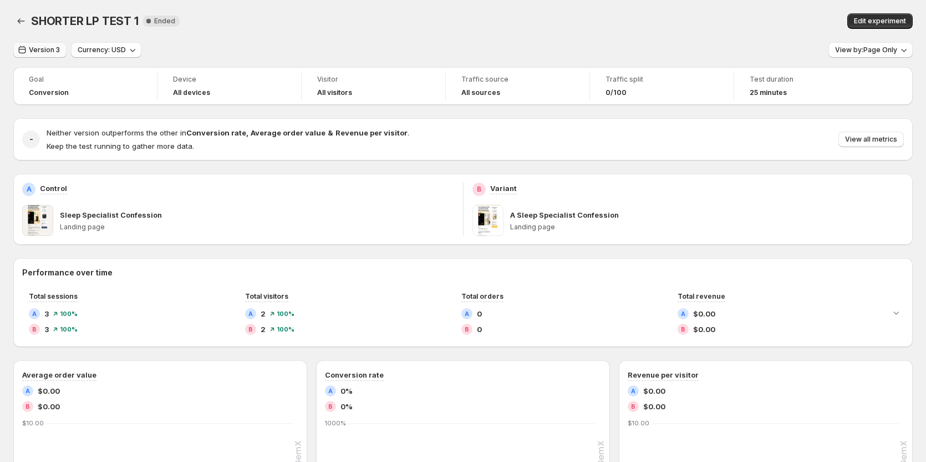
click at [45, 52] on span "Version 3" at bounding box center [44, 49] width 31 height 9
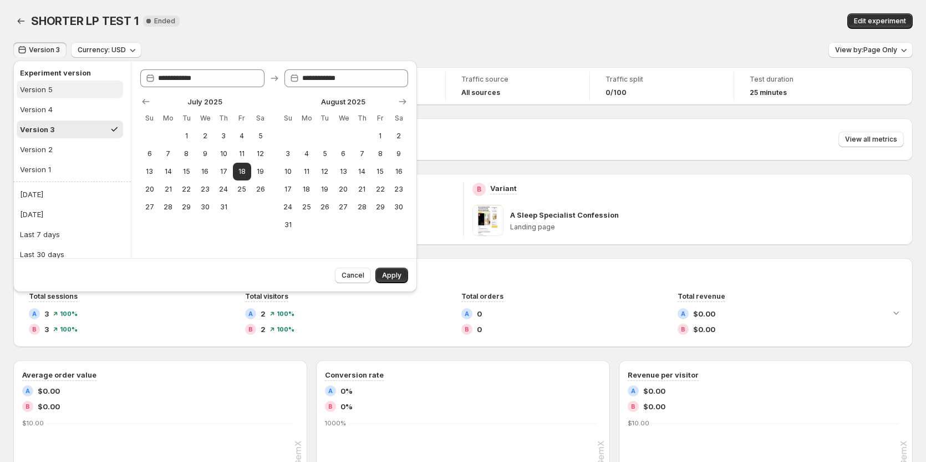
click at [55, 95] on button "Version 5" at bounding box center [70, 89] width 107 height 18
type input "**********"
click at [394, 277] on span "Apply" at bounding box center [391, 275] width 19 height 9
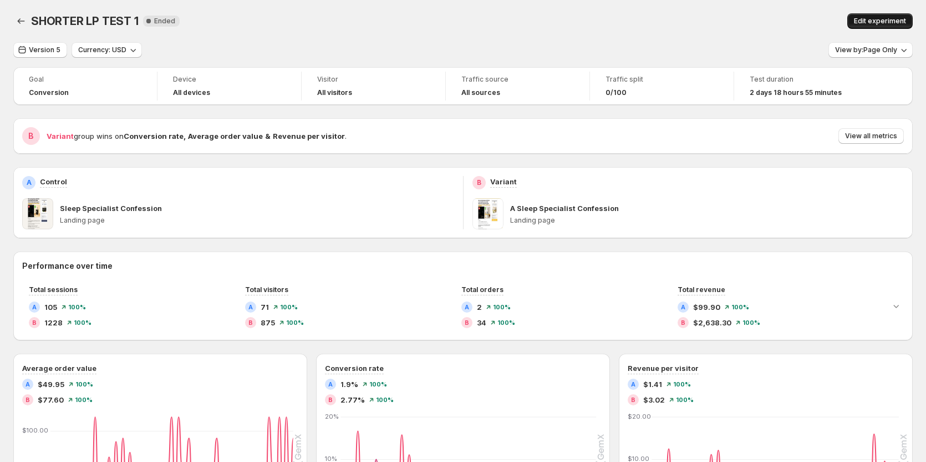
click at [904, 22] on span "Edit experiment" at bounding box center [880, 21] width 52 height 9
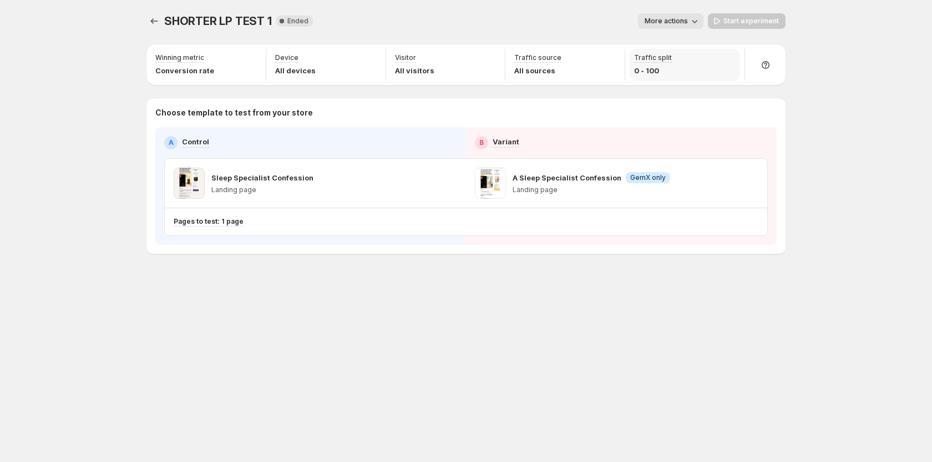
click at [730, 54] on div "Traffic split 0 - 100" at bounding box center [685, 65] width 110 height 32
click at [146, 18] on div "SHORTER LP TEST 1. This page is ready SHORTER LP TEST 1 New Complete Ended More…" at bounding box center [466, 156] width 666 height 313
click at [673, 20] on span "More actions" at bounding box center [666, 21] width 43 height 9
click at [635, 74] on p "0 - 100" at bounding box center [653, 70] width 38 height 11
click at [671, 27] on button "More actions" at bounding box center [670, 21] width 65 height 16
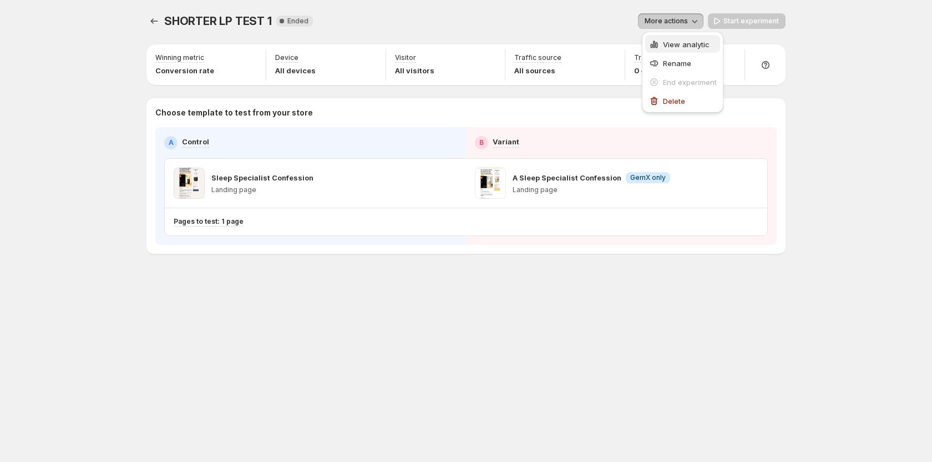
click at [672, 40] on span "View analytic" at bounding box center [686, 44] width 47 height 9
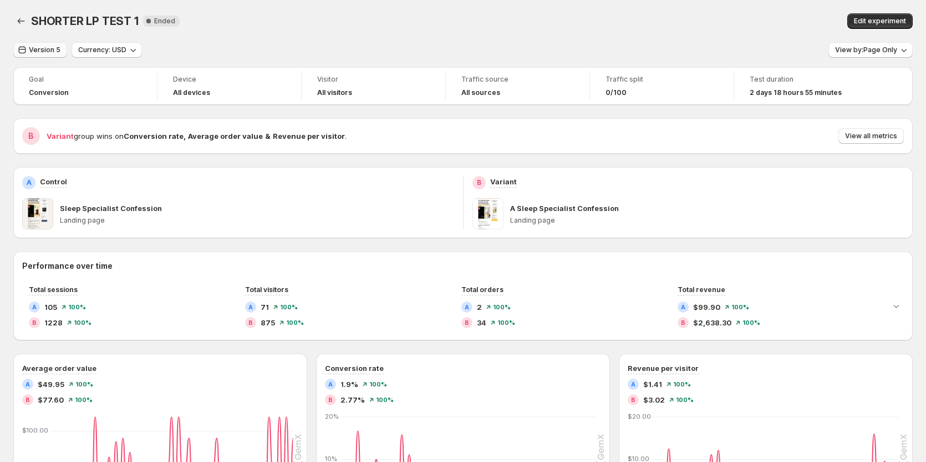
click at [42, 53] on span "Version 5" at bounding box center [45, 49] width 32 height 9
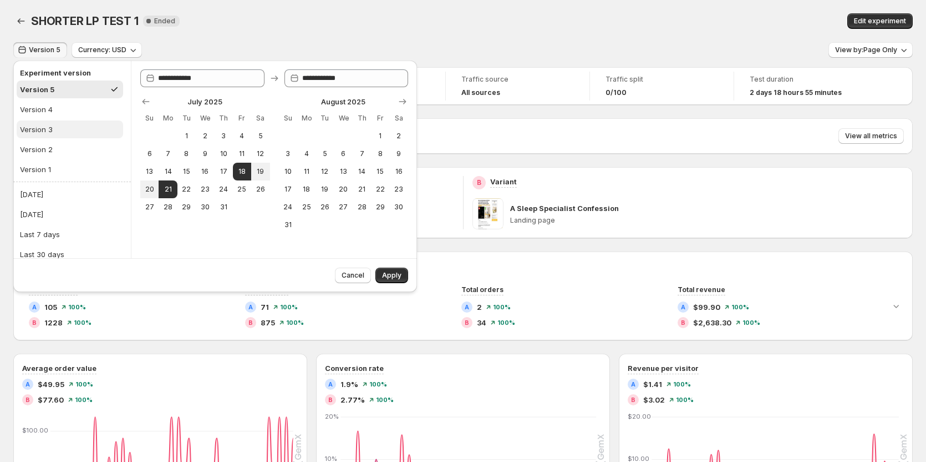
click at [60, 131] on button "Version 3" at bounding box center [70, 129] width 107 height 18
type input "**********"
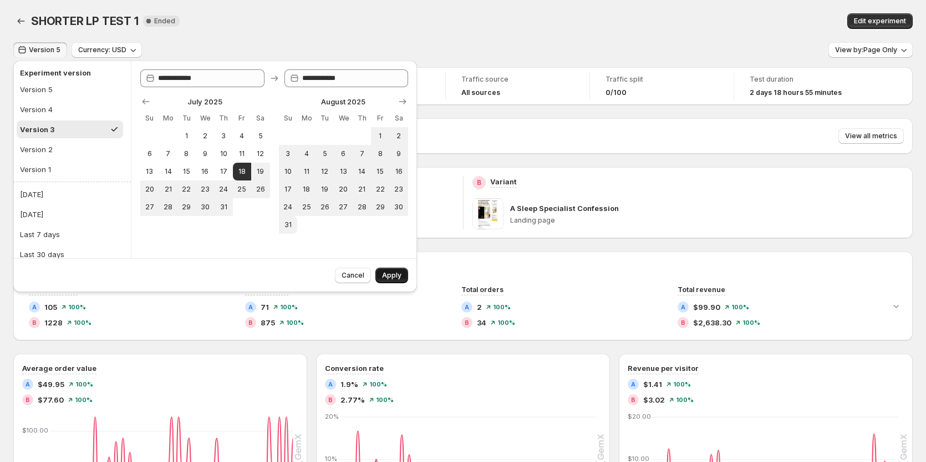
click at [393, 274] on span "Apply" at bounding box center [391, 275] width 19 height 9
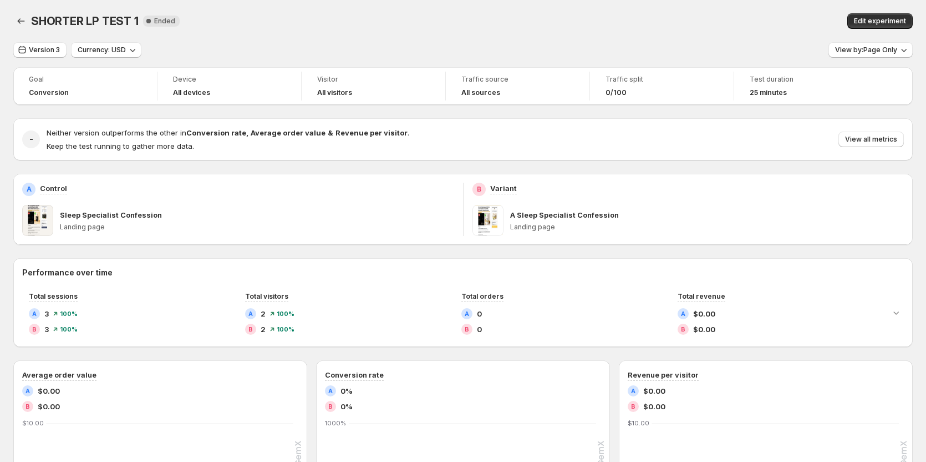
drag, startPoint x: 615, startPoint y: 89, endPoint x: 621, endPoint y: 92, distance: 7.0
click at [615, 89] on span "0/100" at bounding box center [616, 92] width 21 height 9
click at [647, 104] on div "Goal Conversion Device All devices Visitor All visitors Traffic source All sour…" at bounding box center [463, 86] width 900 height 38
drag, startPoint x: 602, startPoint y: 94, endPoint x: 634, endPoint y: 88, distance: 32.2
click at [634, 88] on div "Traffic split 0/100" at bounding box center [662, 86] width 130 height 29
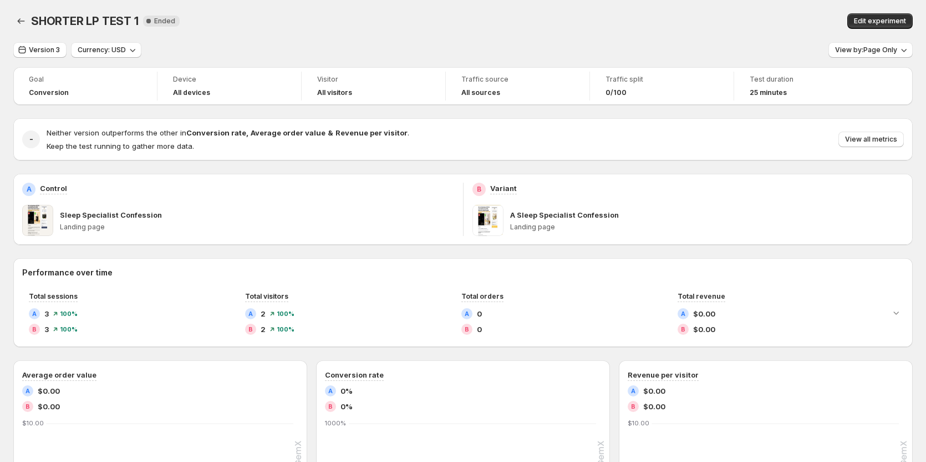
click at [635, 131] on div "Neither version outperforms the other in Conversion rate , Average order value …" at bounding box center [476, 139] width 858 height 24
drag, startPoint x: 598, startPoint y: 85, endPoint x: 635, endPoint y: 84, distance: 36.6
click at [635, 84] on div "Traffic split 0/100" at bounding box center [662, 86] width 130 height 29
click at [651, 113] on div "Goal Conversion Device All devices Visitor All visitors Traffic source All sour…" at bounding box center [463, 427] width 900 height 720
